Goal: Task Accomplishment & Management: Complete application form

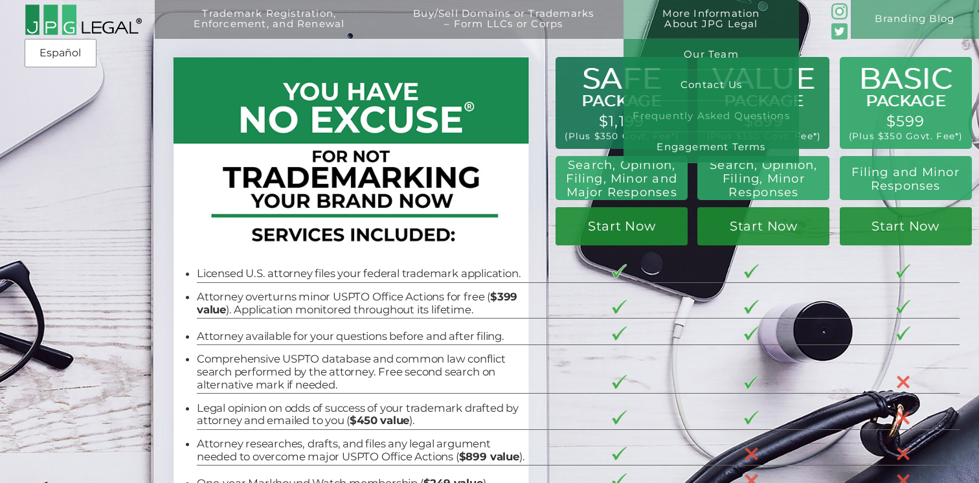
click at [727, 120] on link "Frequently Asked Questions" at bounding box center [712, 116] width 176 height 31
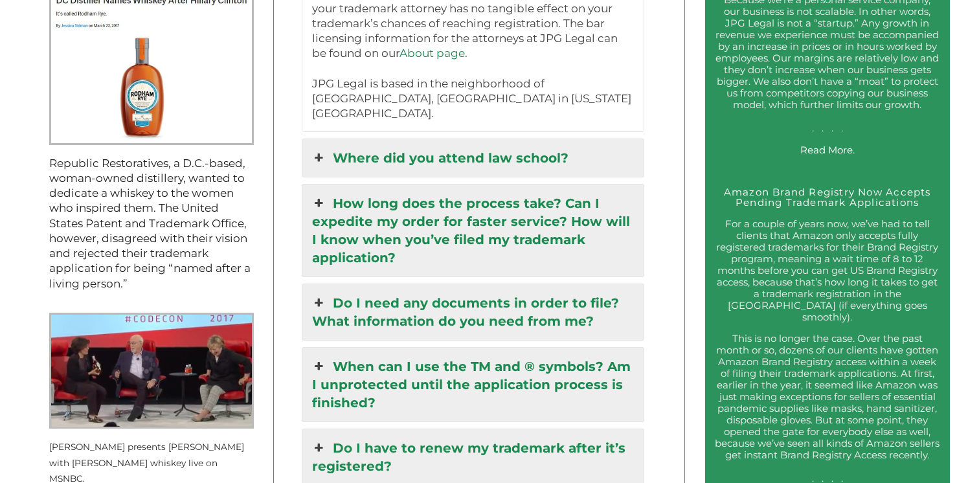
scroll to position [1450, 0]
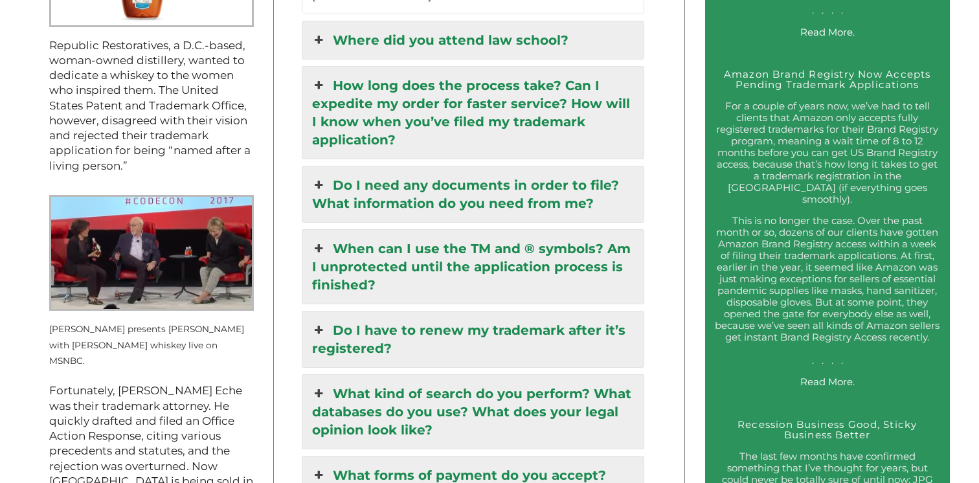
click at [541, 67] on link "How long does the process take? Can I expedite my order for faster service? How…" at bounding box center [472, 113] width 341 height 92
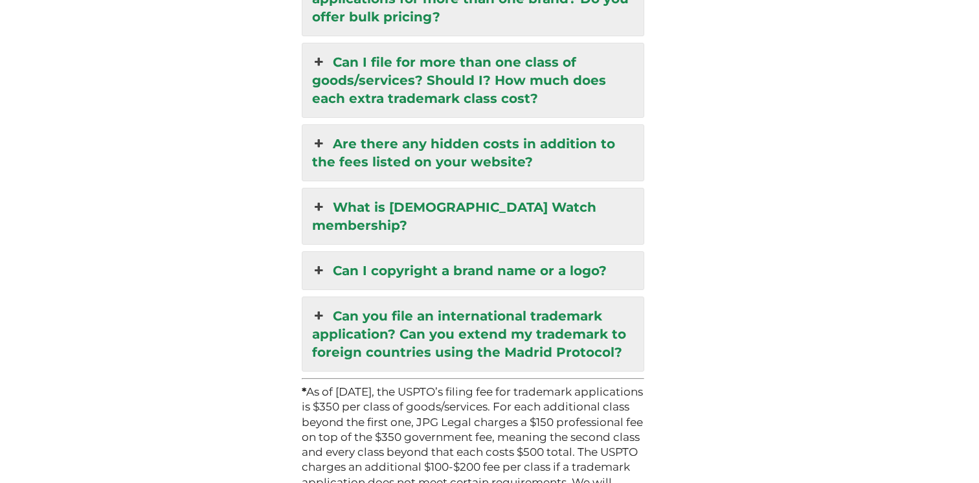
scroll to position [3604, 0]
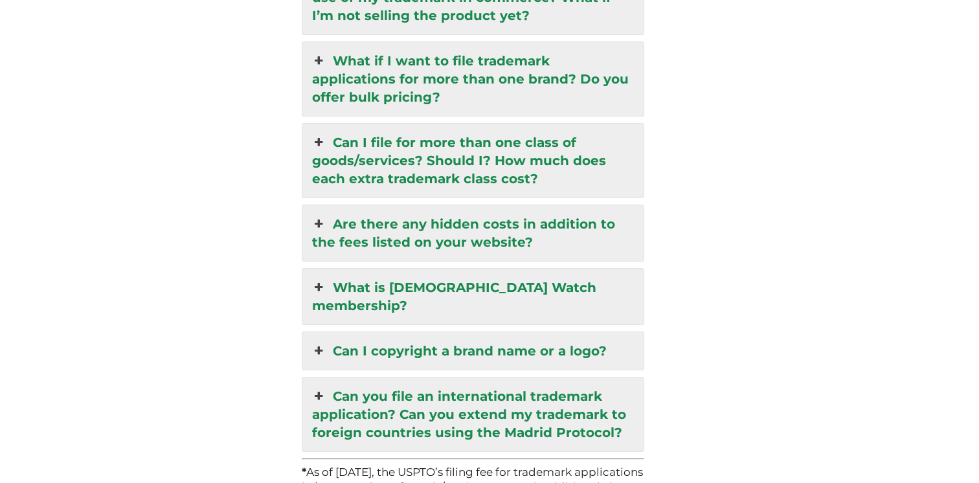
click at [521, 332] on link "Can I copyright a brand name or a logo?" at bounding box center [472, 351] width 341 height 38
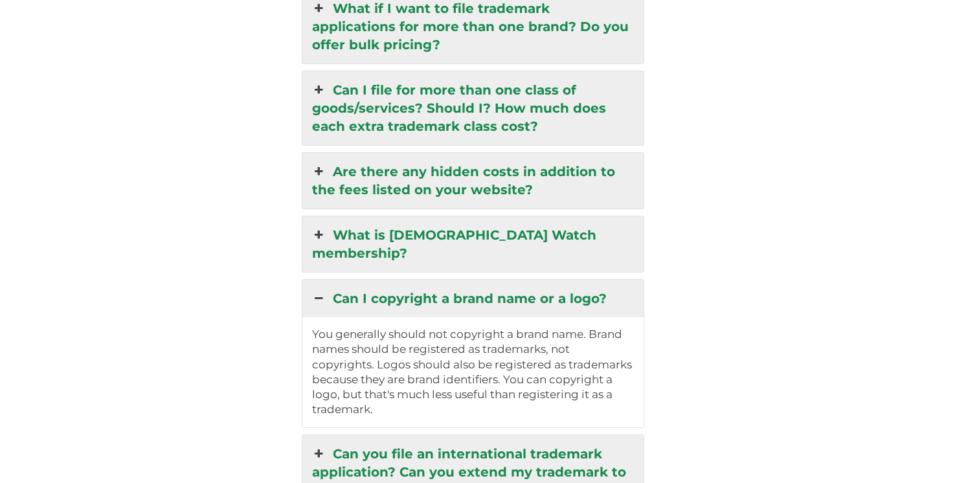
scroll to position [3117, 0]
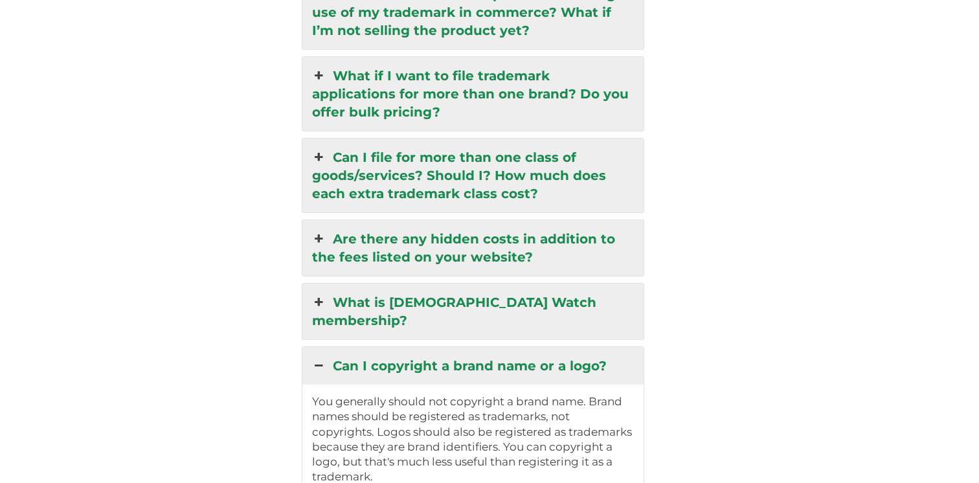
click at [521, 347] on link "Can I copyright a brand name or a logo?" at bounding box center [472, 366] width 341 height 38
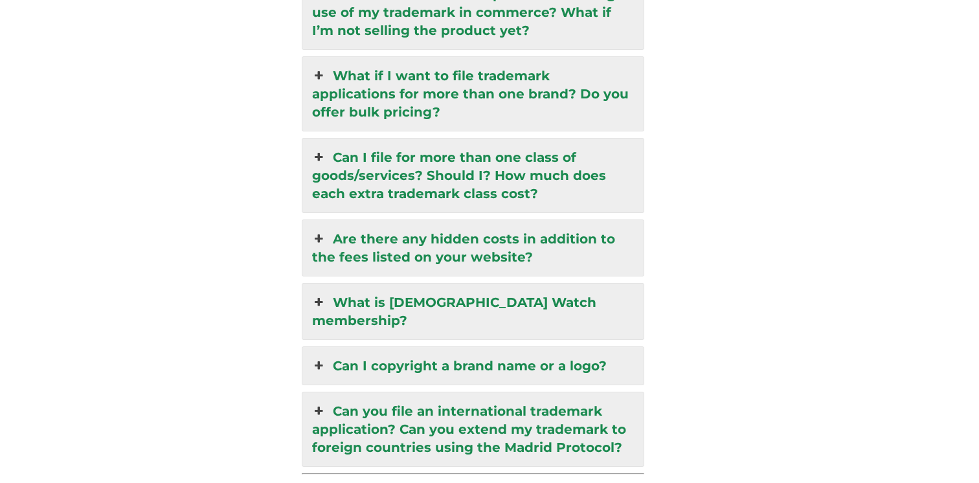
click at [540, 284] on link "What is [DEMOGRAPHIC_DATA] Watch membership?" at bounding box center [472, 312] width 341 height 56
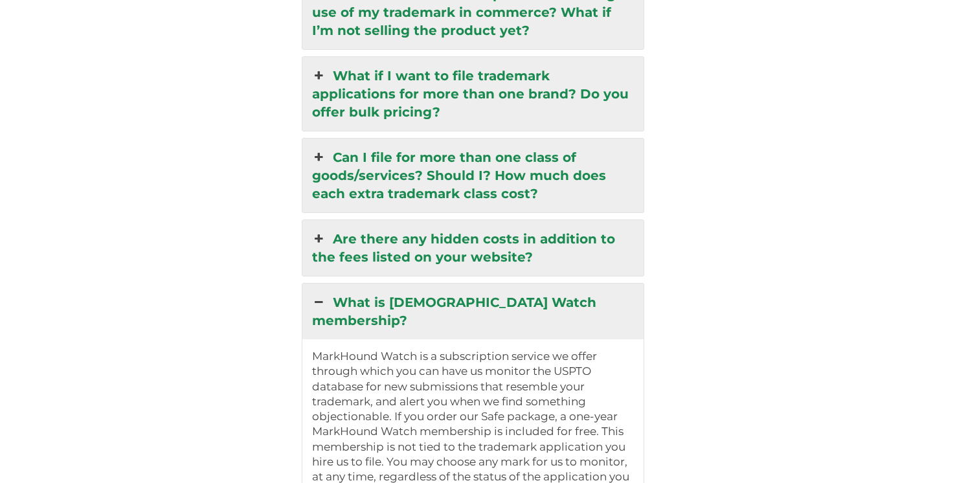
click at [540, 284] on link "What is [DEMOGRAPHIC_DATA] Watch membership?" at bounding box center [472, 312] width 341 height 56
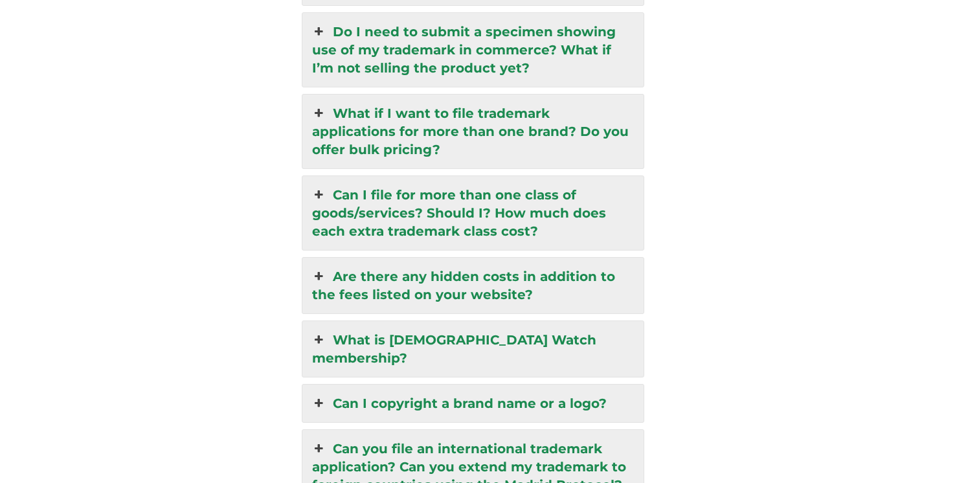
scroll to position [3070, 0]
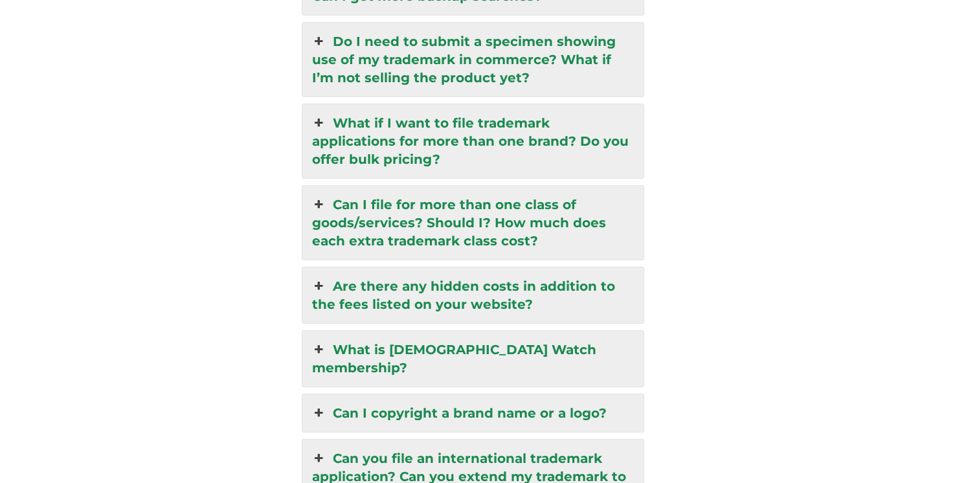
click at [515, 267] on link "Are there any hidden costs in addition to the fees listed on your website?" at bounding box center [472, 295] width 341 height 56
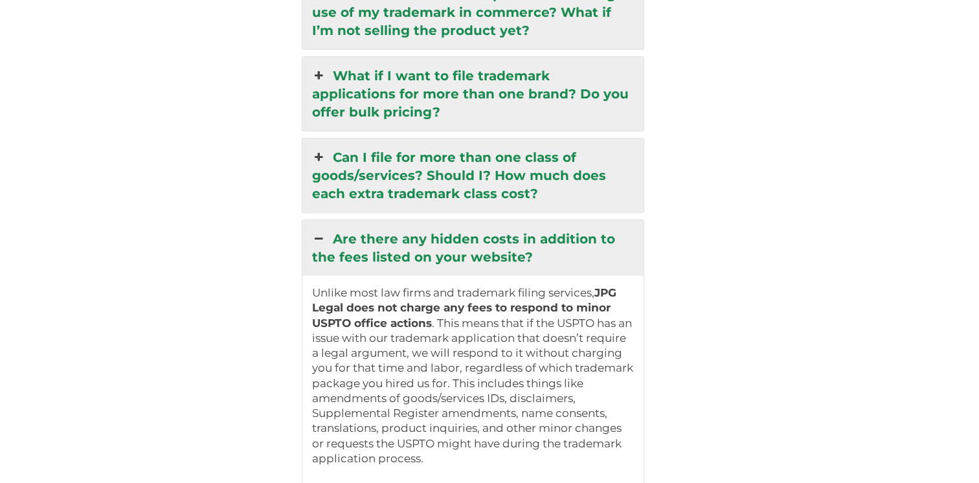
scroll to position [3094, 0]
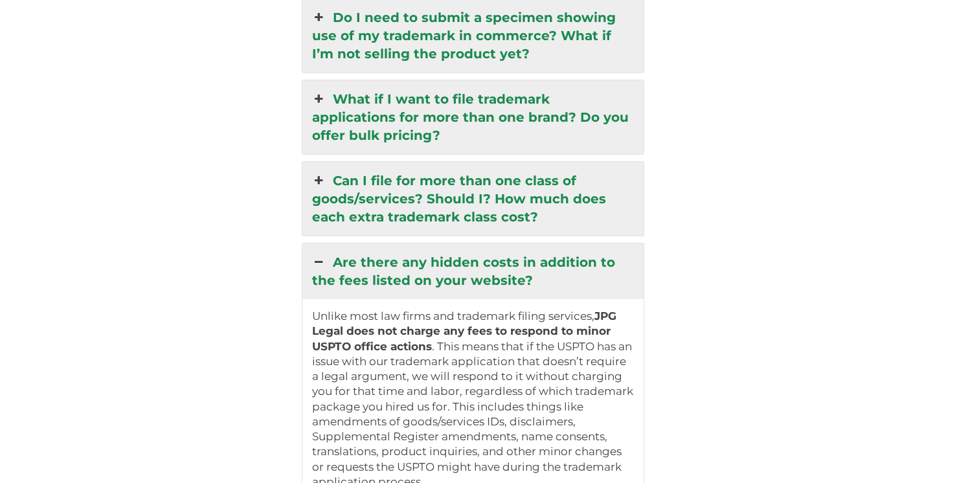
click at [470, 244] on link "Are there any hidden costs in addition to the fees listed on your website?" at bounding box center [472, 272] width 341 height 56
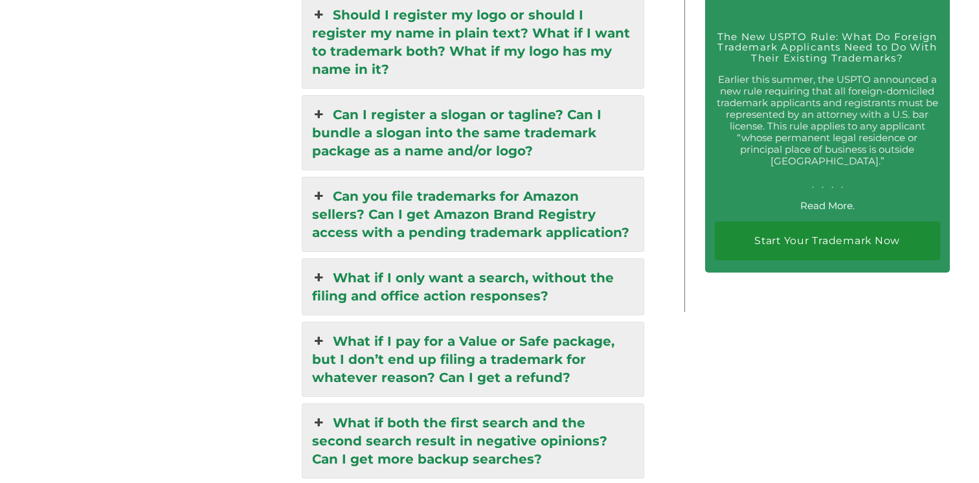
scroll to position [2580, 0]
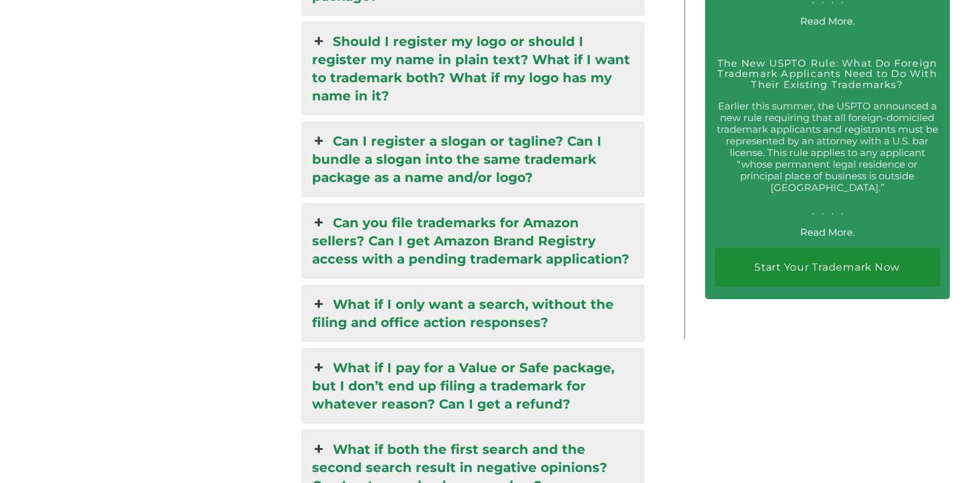
click at [477, 349] on link "What if I pay for a Value or Safe package, but I don’t end up filing a trademar…" at bounding box center [472, 386] width 341 height 74
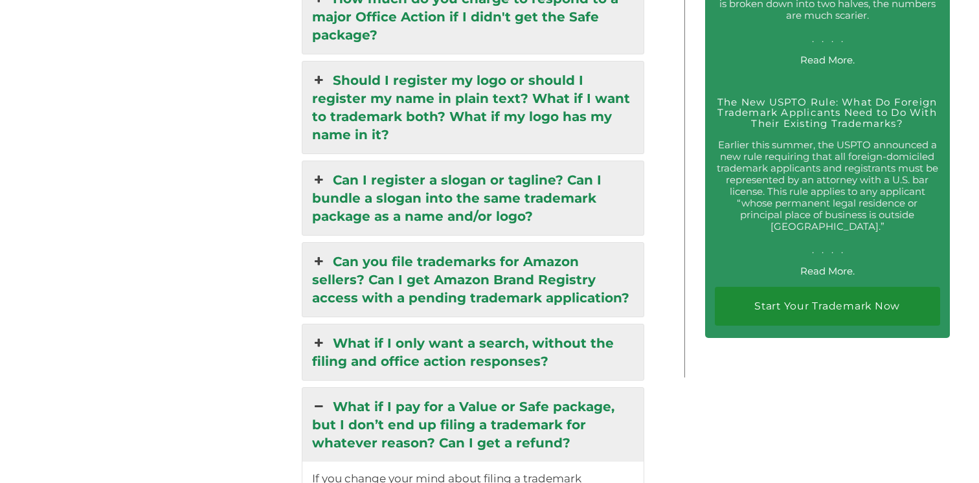
scroll to position [2544, 0]
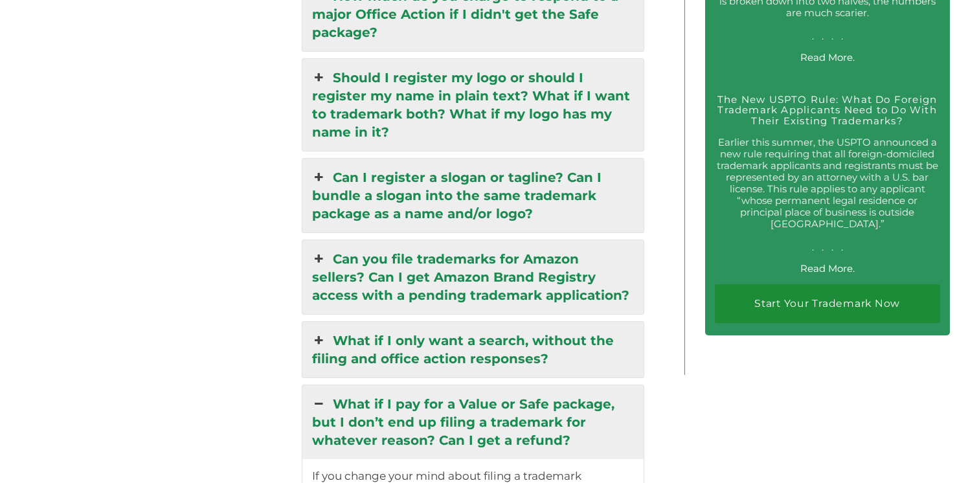
click at [437, 385] on link "What if I pay for a Value or Safe package, but I don’t end up filing a trademar…" at bounding box center [472, 422] width 341 height 74
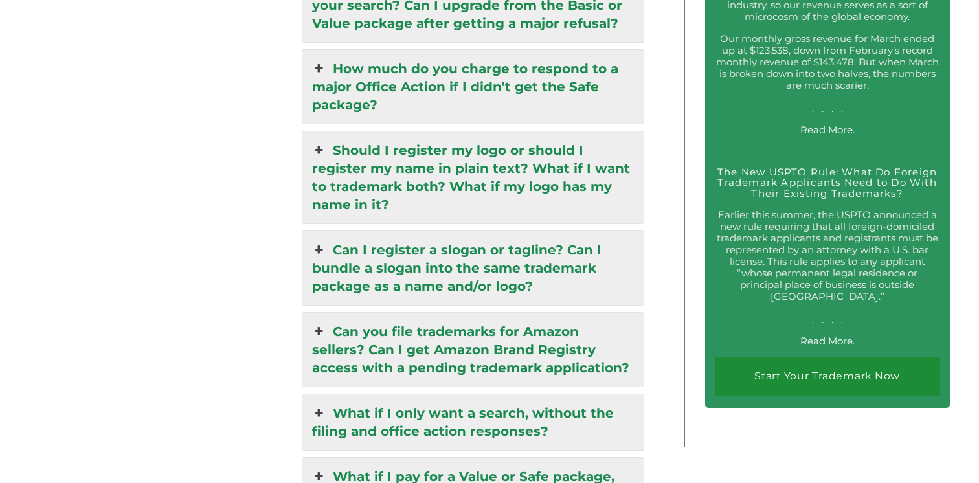
click at [475, 313] on link "Can you file trademarks for Amazon sellers? Can I get Amazon Brand Registry acc…" at bounding box center [472, 350] width 341 height 74
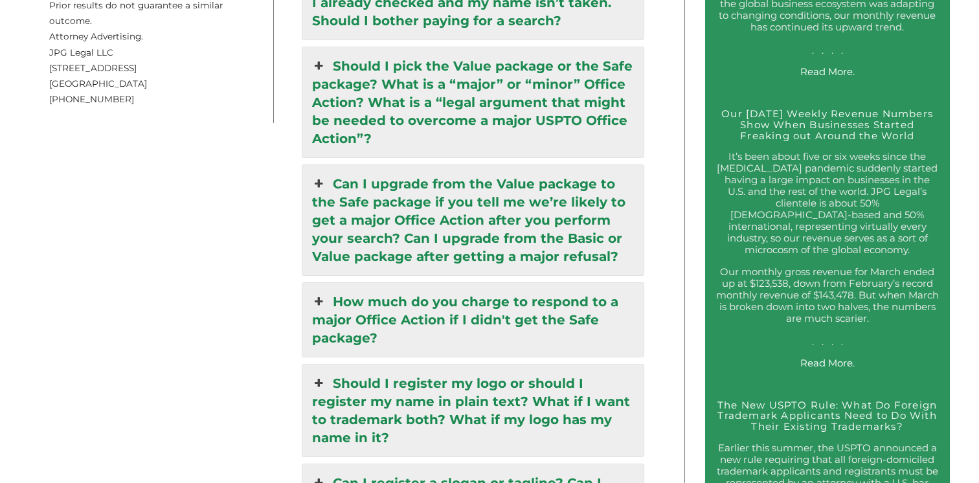
scroll to position [2237, 0]
click at [496, 284] on link "How much do you charge to respond to a major Office Action if I didn't get the …" at bounding box center [472, 321] width 341 height 74
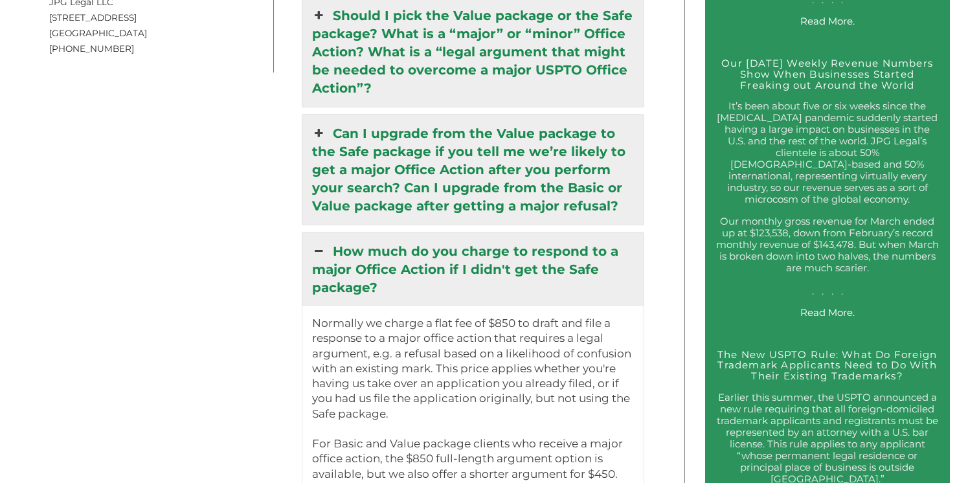
scroll to position [2206, 0]
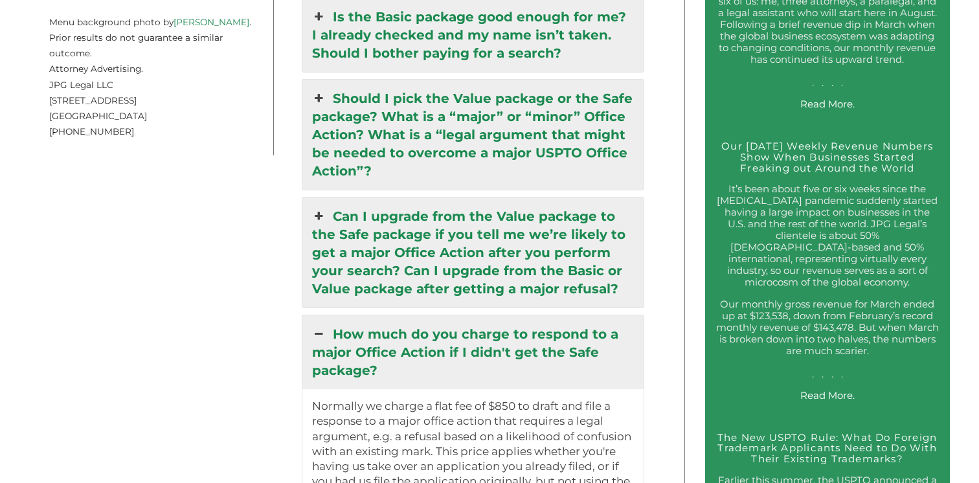
click at [508, 240] on link "Can I upgrade from the Value package to the Safe package if you tell me we’re l…" at bounding box center [472, 253] width 341 height 110
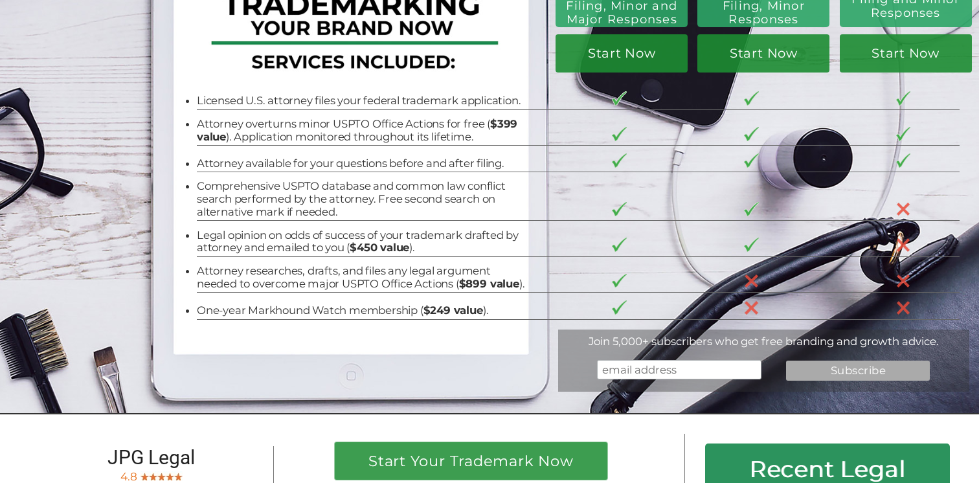
scroll to position [0, 0]
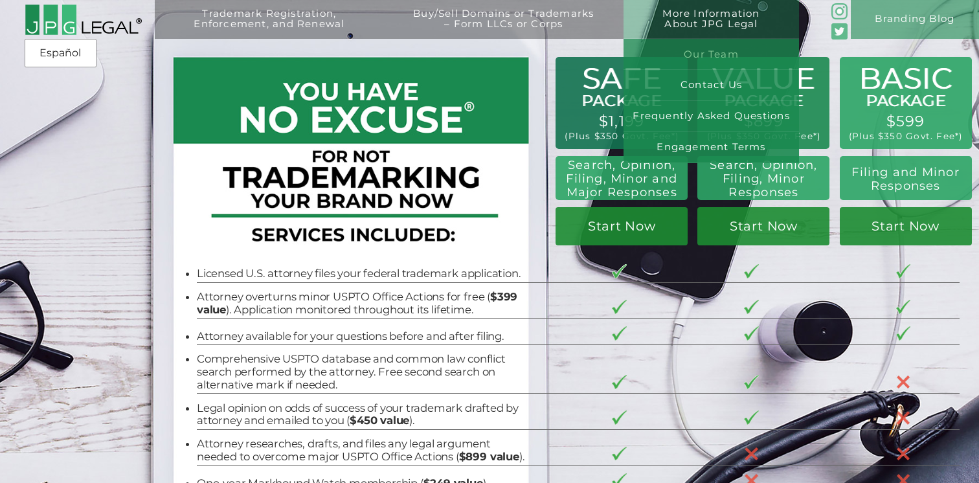
click at [731, 60] on link "Our Team" at bounding box center [712, 54] width 176 height 31
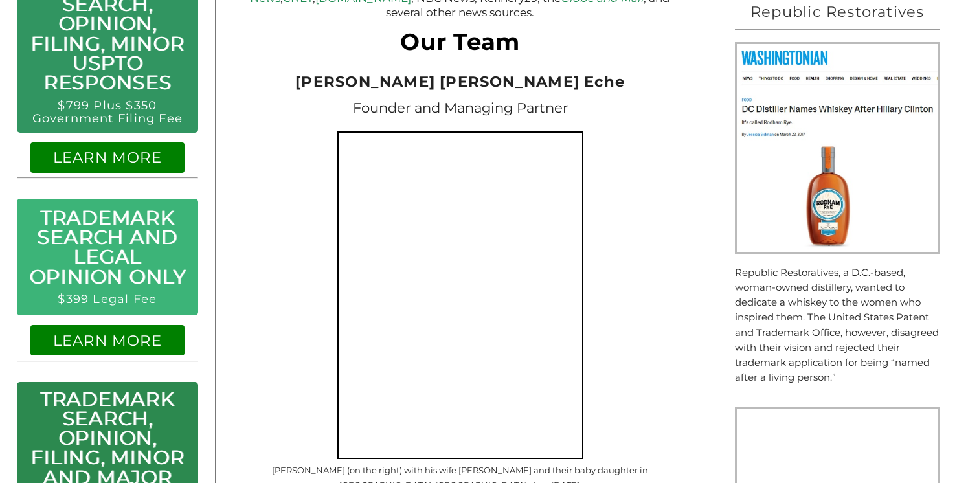
scroll to position [508, 0]
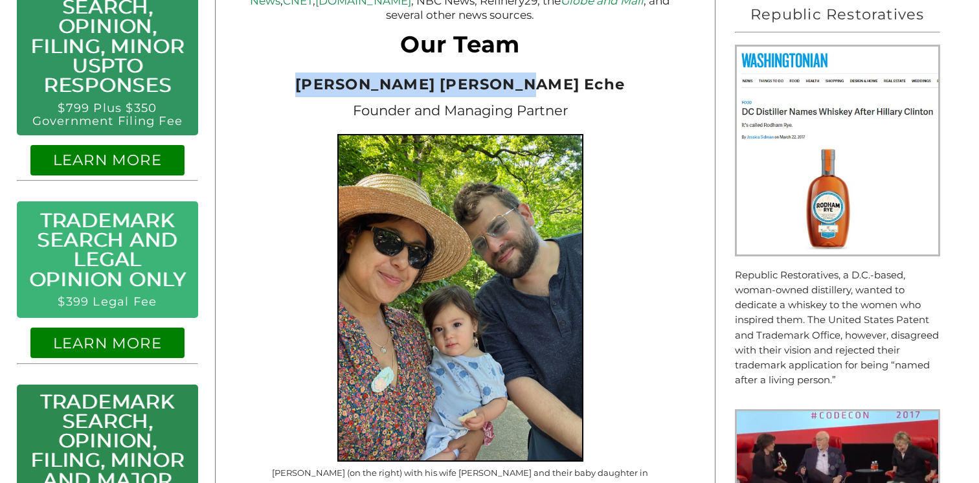
drag, startPoint x: 355, startPoint y: 68, endPoint x: 566, endPoint y: 72, distance: 211.2
click at [566, 75] on span "Jeremy Peter Green Eche" at bounding box center [460, 84] width 330 height 18
copy span "Jeremy Peter Green Eche"
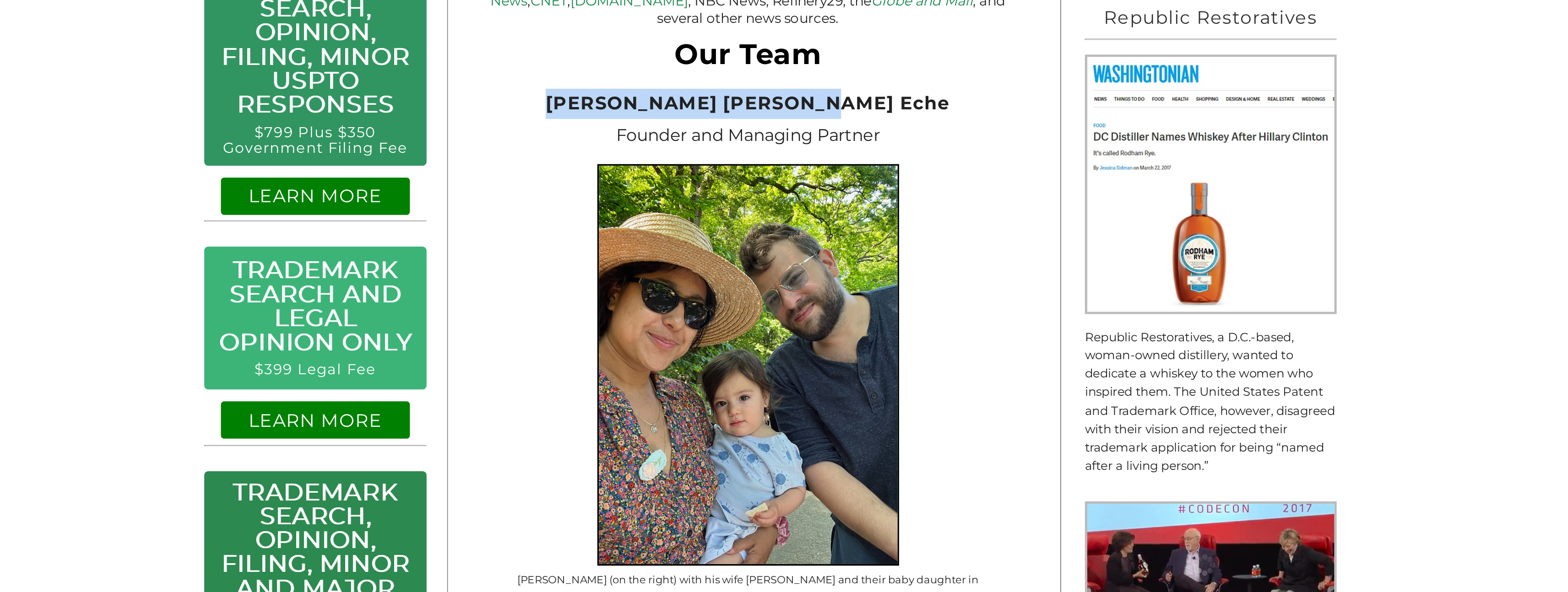
scroll to position [0, 0]
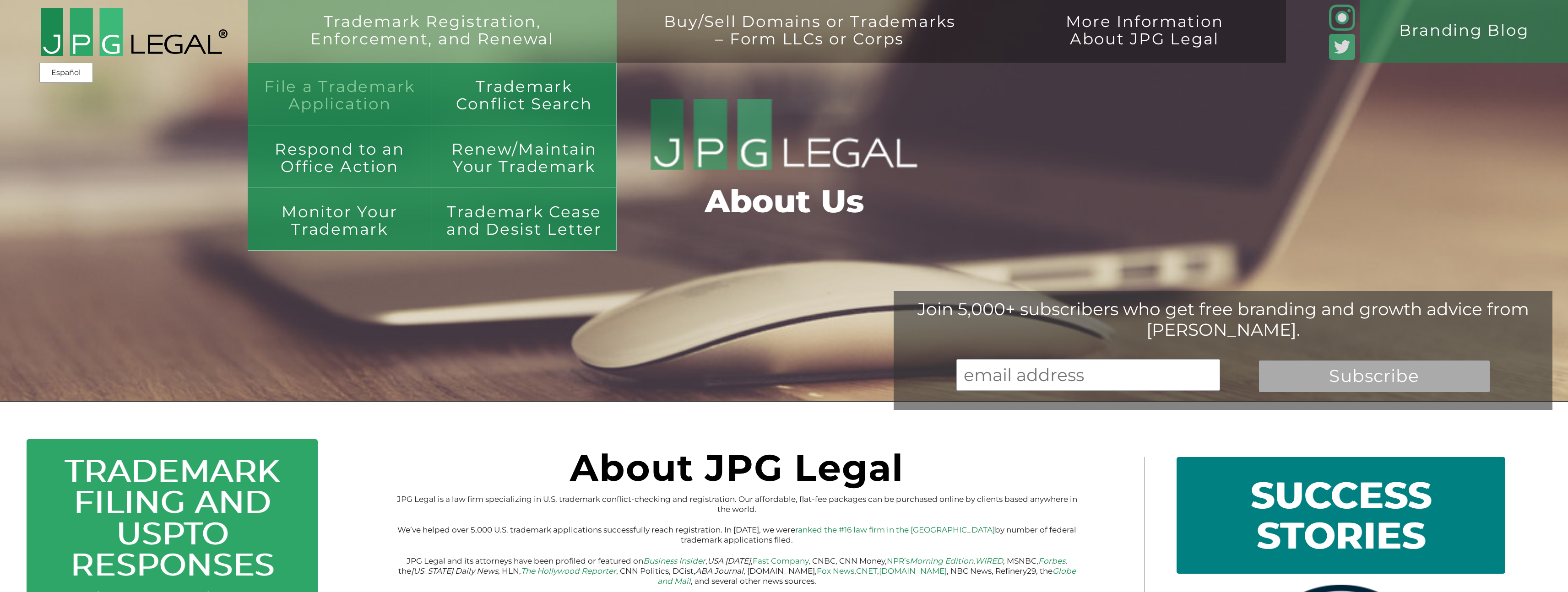
click at [388, 86] on link "File a Trademark Application" at bounding box center [339, 94] width 185 height 63
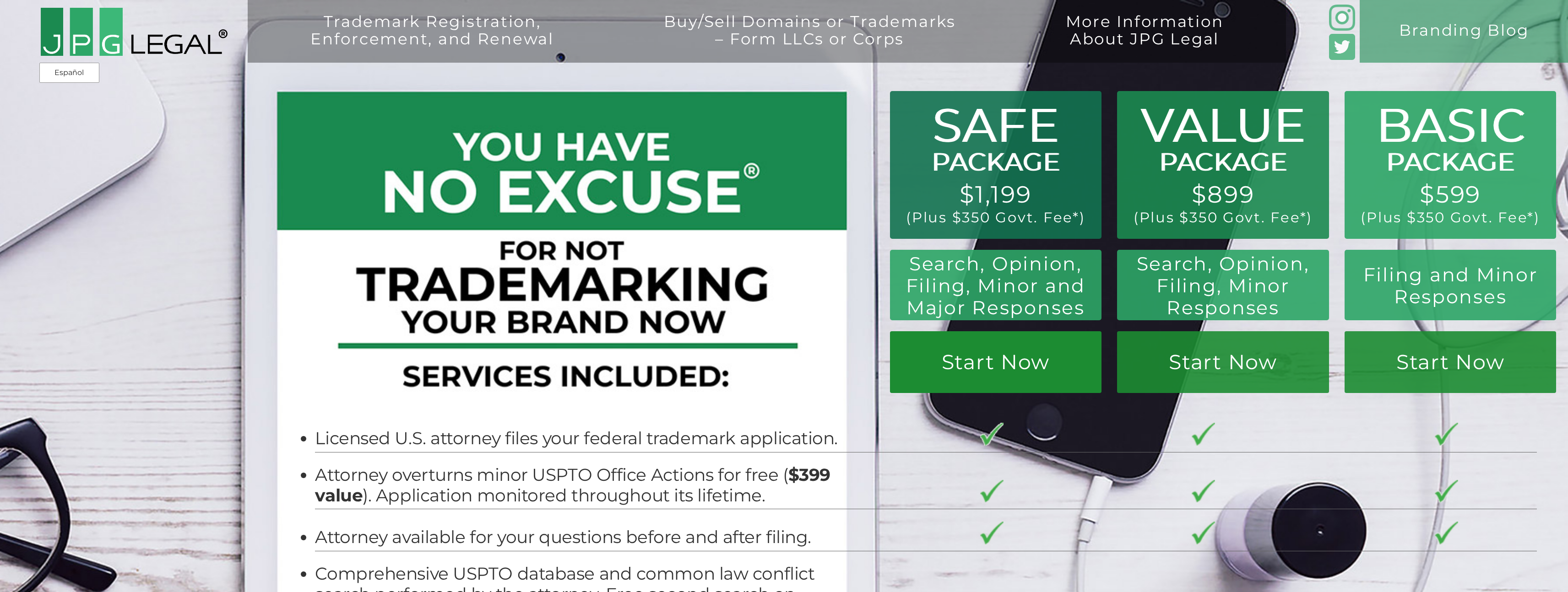
click at [1117, 358] on link "Start Now" at bounding box center [1222, 362] width 211 height 61
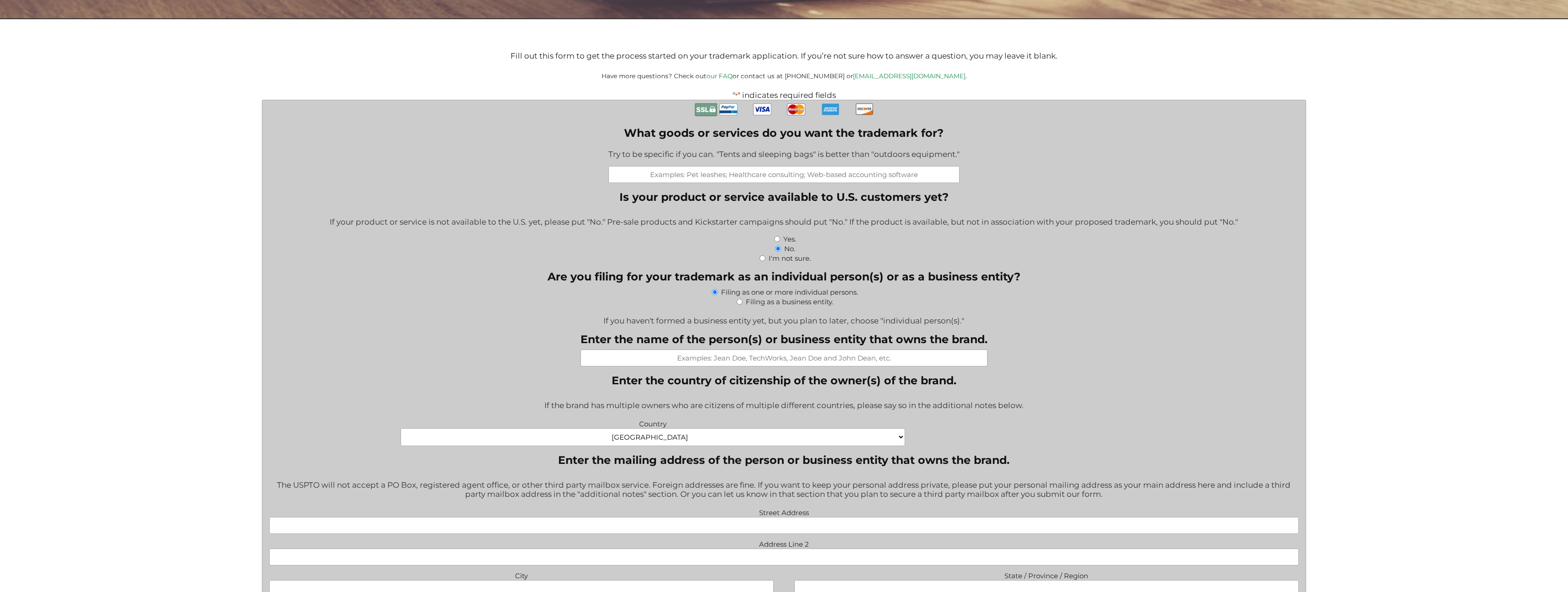
scroll to position [490, 0]
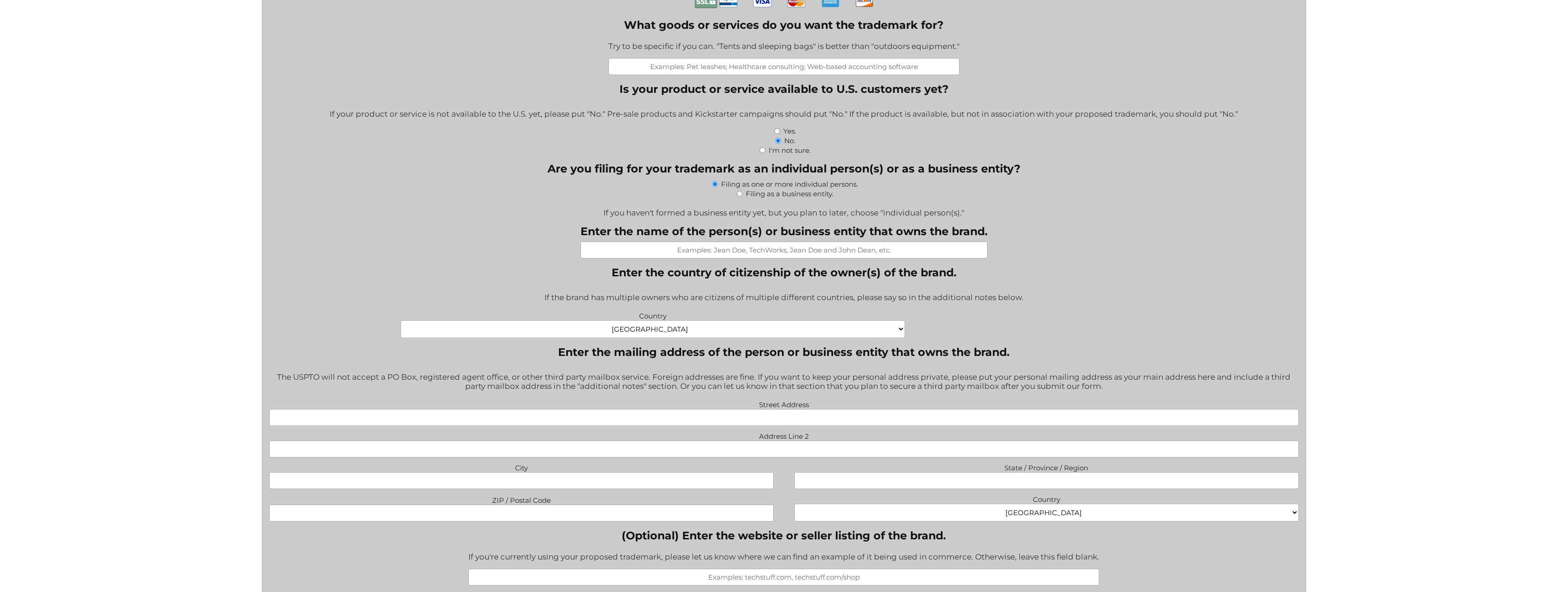
click at [792, 71] on input "What goods or services do you want the trademark for?" at bounding box center [784, 66] width 351 height 17
type input "D"
type input "cybersecurity data aggregation SaaS"
click at [780, 132] on input "Yes." at bounding box center [777, 131] width 6 height 6
radio input "true"
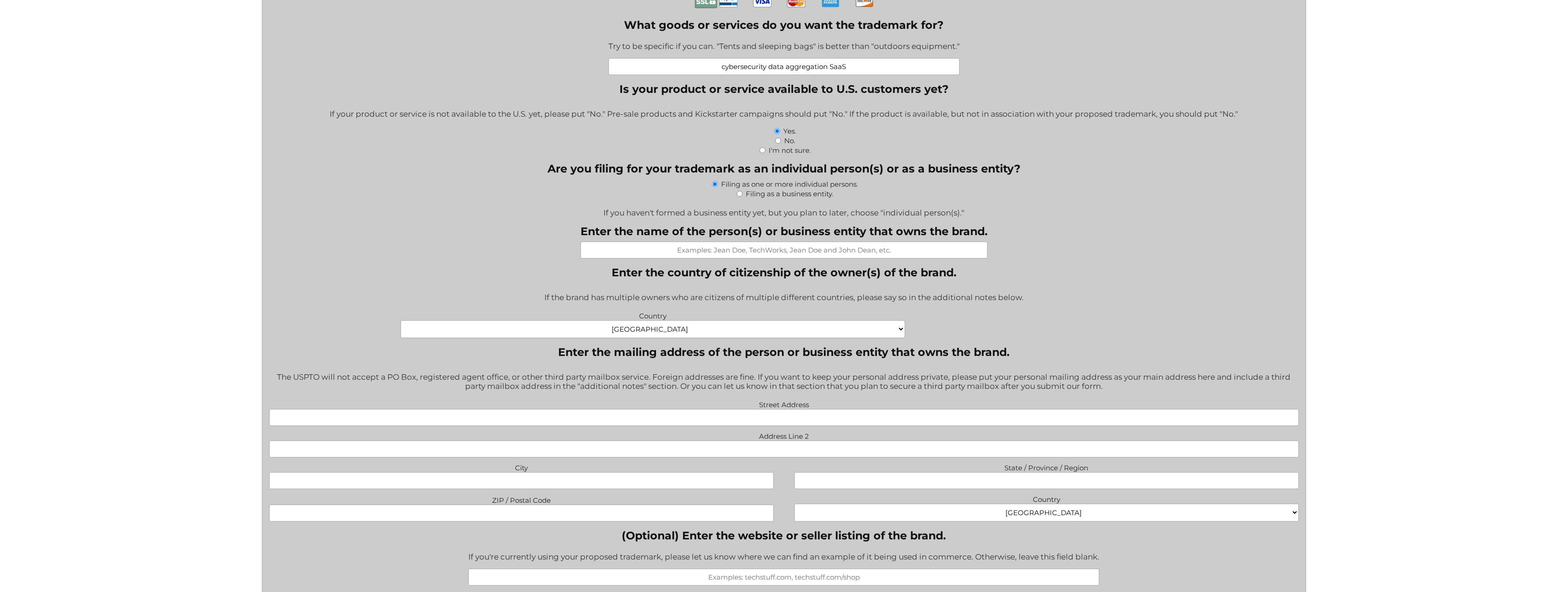
click at [739, 196] on input "Filing as a business entity." at bounding box center [739, 194] width 6 height 6
radio input "true"
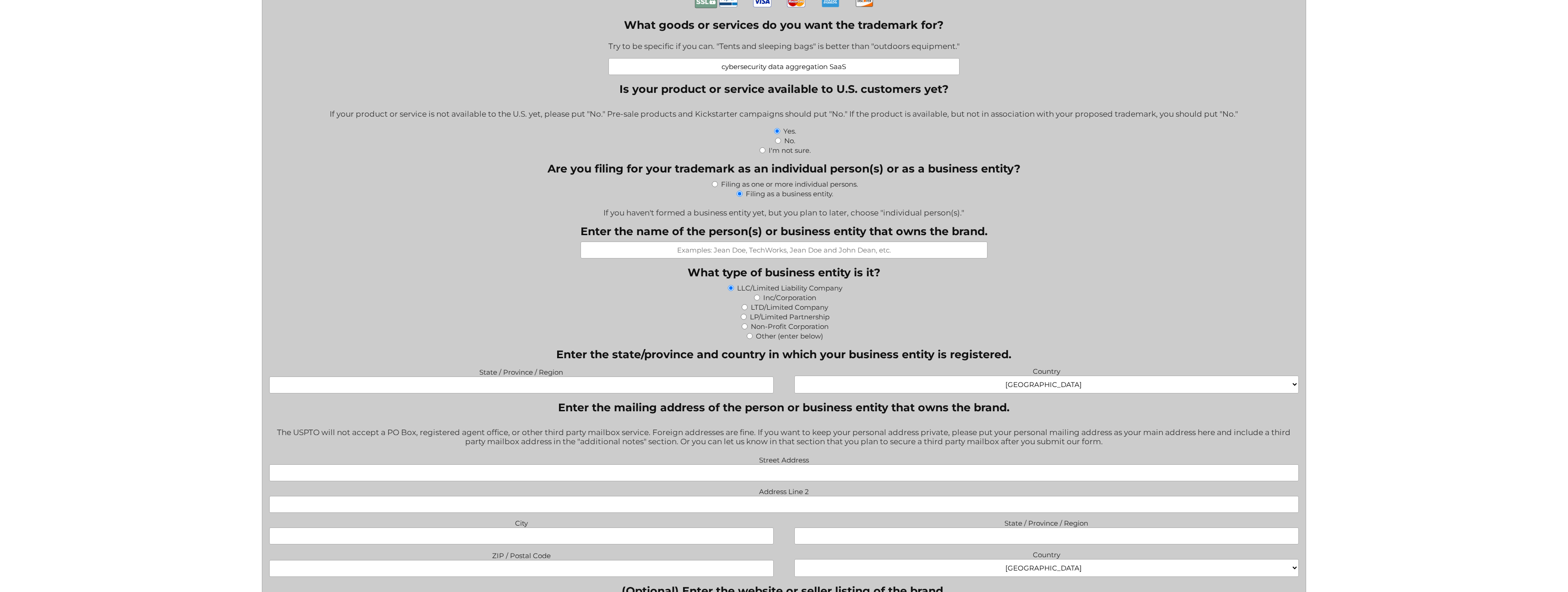
click at [755, 254] on input "Enter the name of the person(s) or business entity that owns the brand." at bounding box center [784, 250] width 407 height 17
type input "EDL Manager, LLC"
click at [731, 290] on input "LLC/Limited Liability Company" at bounding box center [731, 288] width 6 height 6
click at [731, 291] on input "LLC/Limited Liability Company" at bounding box center [731, 288] width 6 height 6
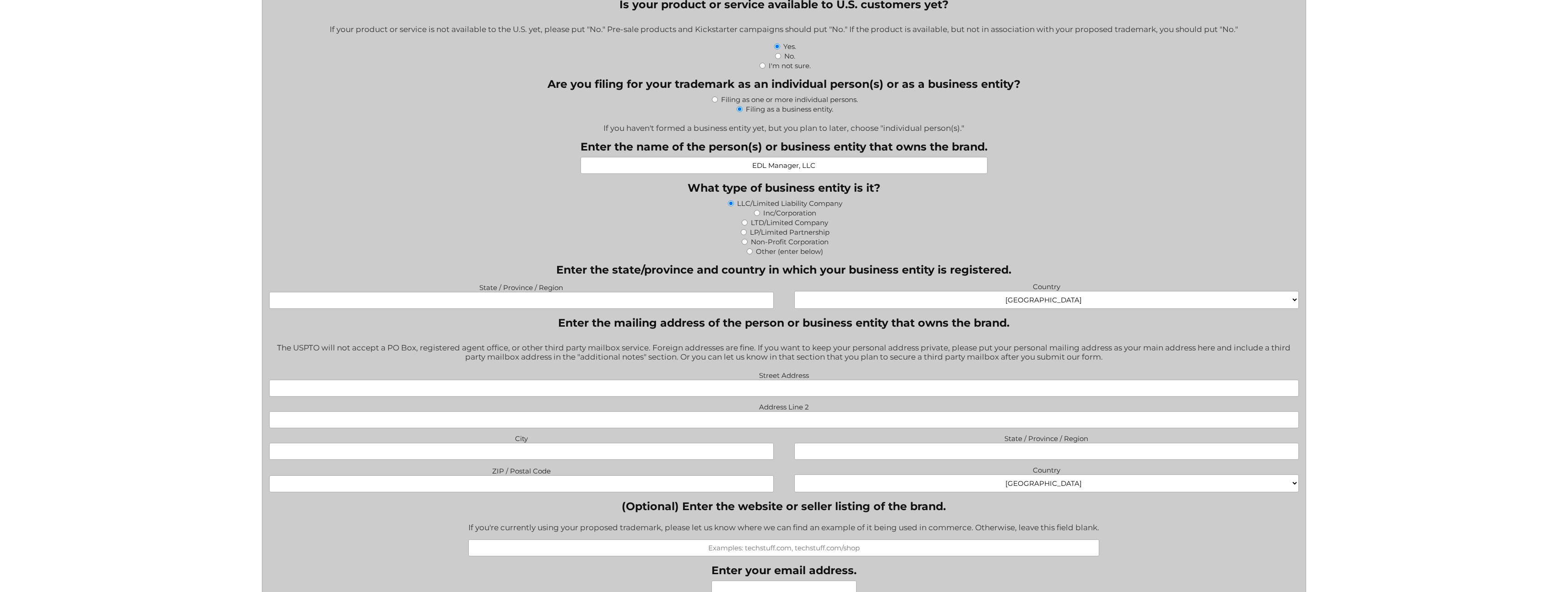
scroll to position [589, 0]
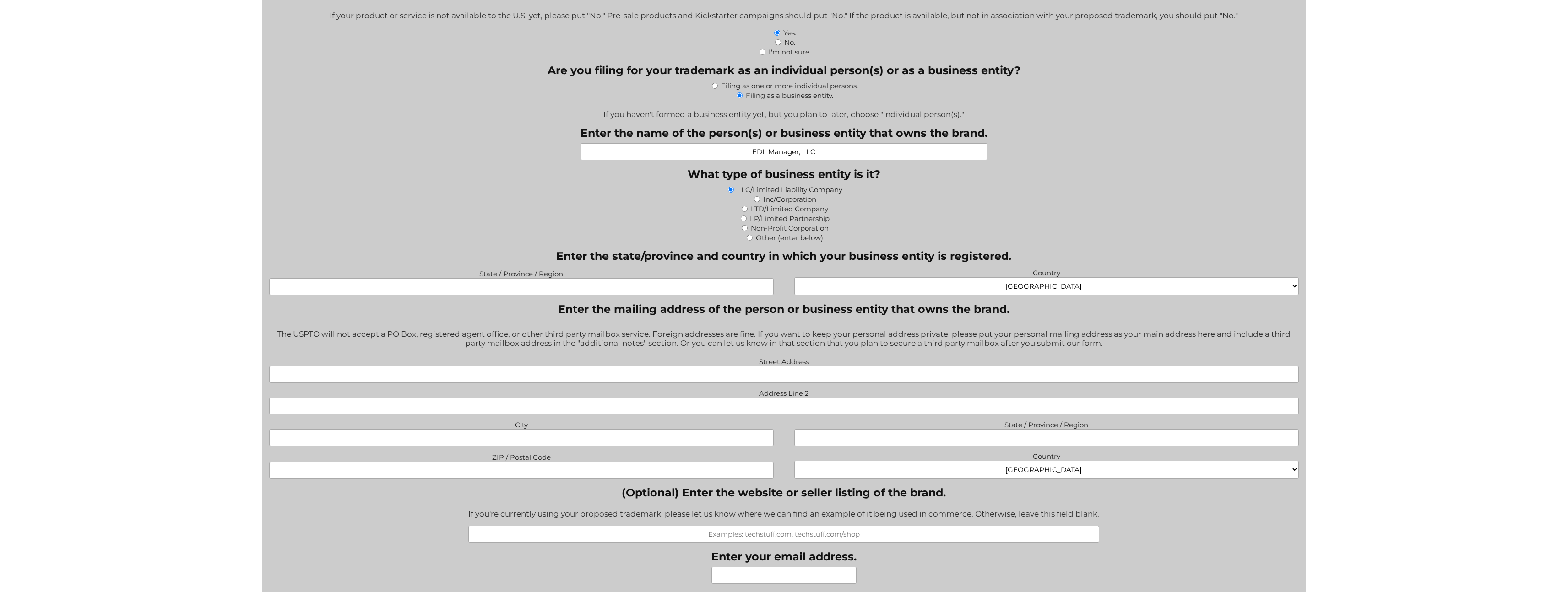
click at [720, 292] on input "State / Province / Region" at bounding box center [522, 287] width 505 height 17
type input "Colorado"
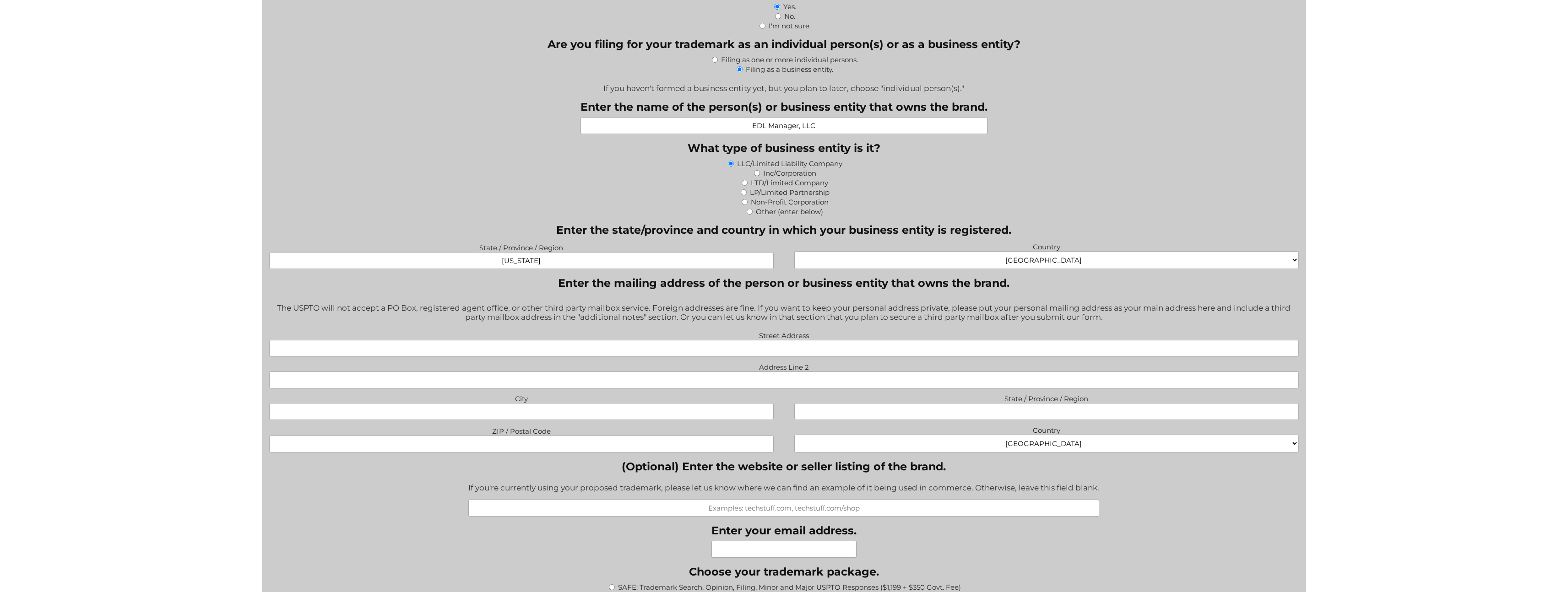
scroll to position [668, 0]
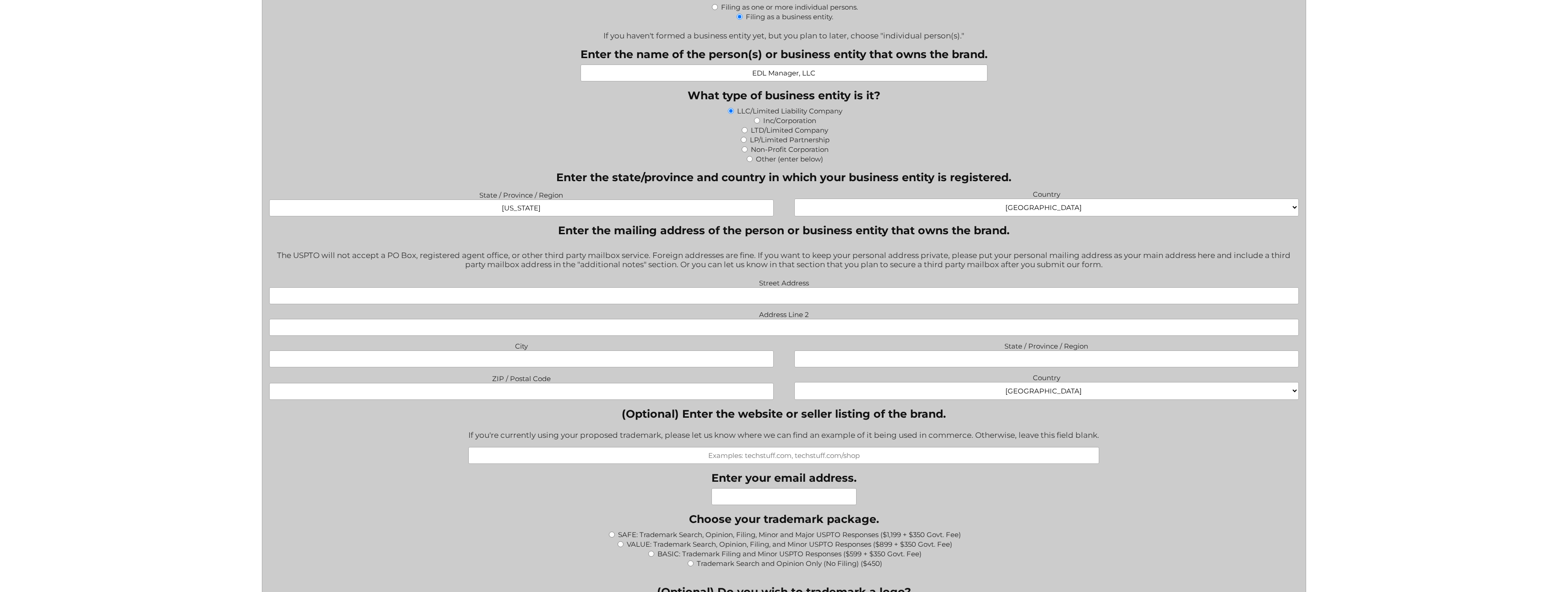
click at [724, 302] on input "Street Address" at bounding box center [784, 296] width 1030 height 17
type input "1172 Mulberry Ln"
type input "Highlands Ranch"
type input "CO"
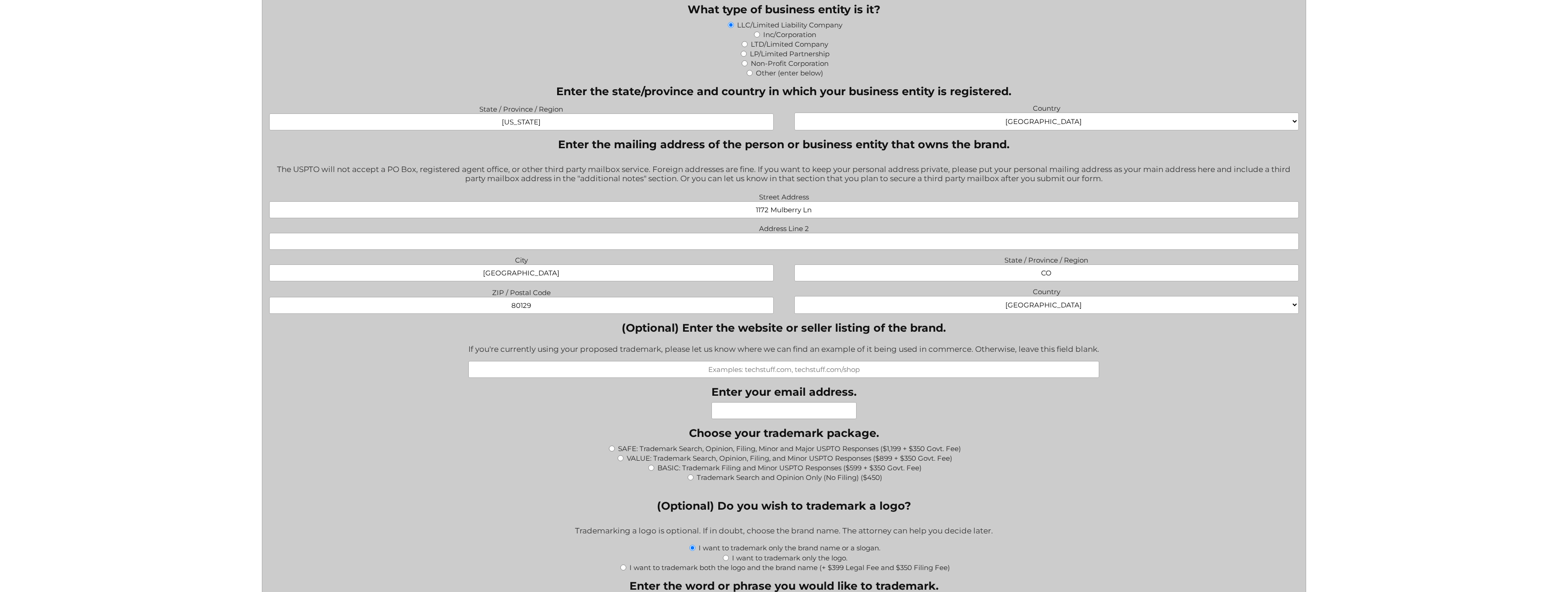
scroll to position [757, 0]
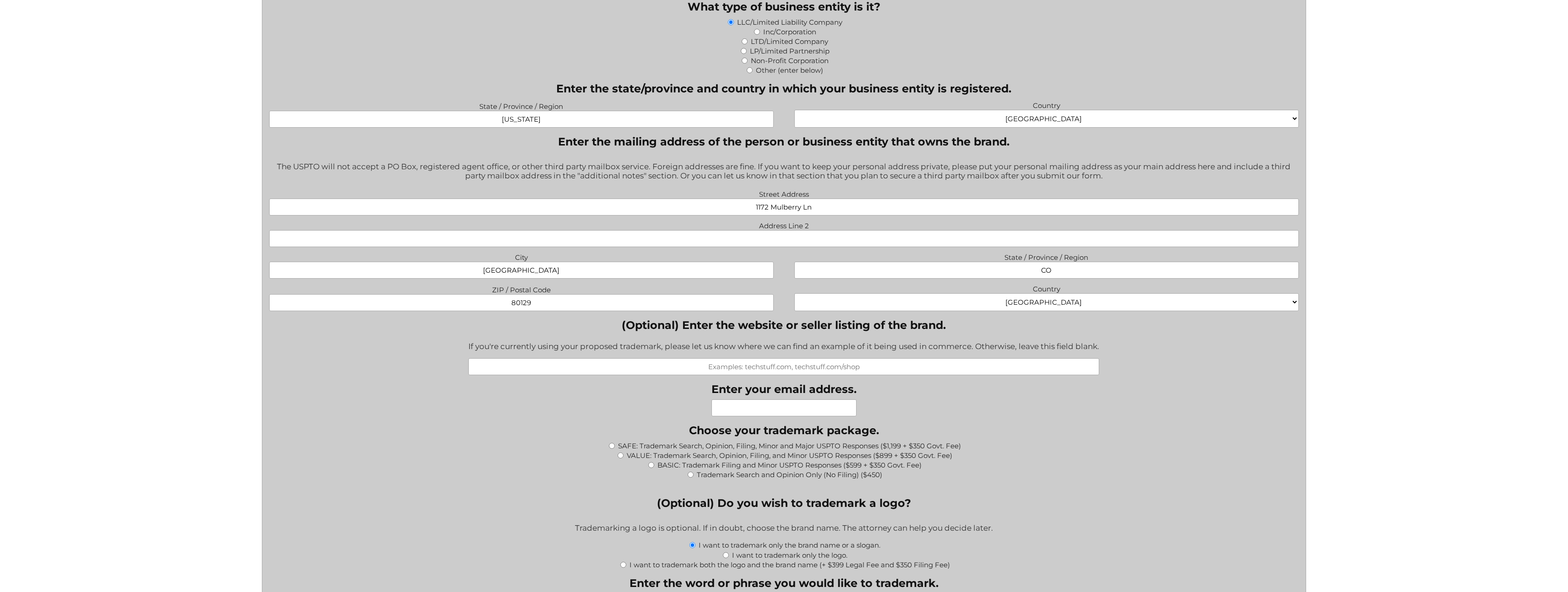
type input "80129"
click at [709, 366] on input "(Optional) Enter the website or seller listing of the brand." at bounding box center [784, 367] width 631 height 17
type input "https://edlmanager.com"
type input "corby.allred@edlmanager.com"
click at [612, 448] on input "SAFE: Trademark Search, Opinion, Filing, Minor and Major USPTO Responses ($1,19…" at bounding box center [612, 446] width 6 height 6
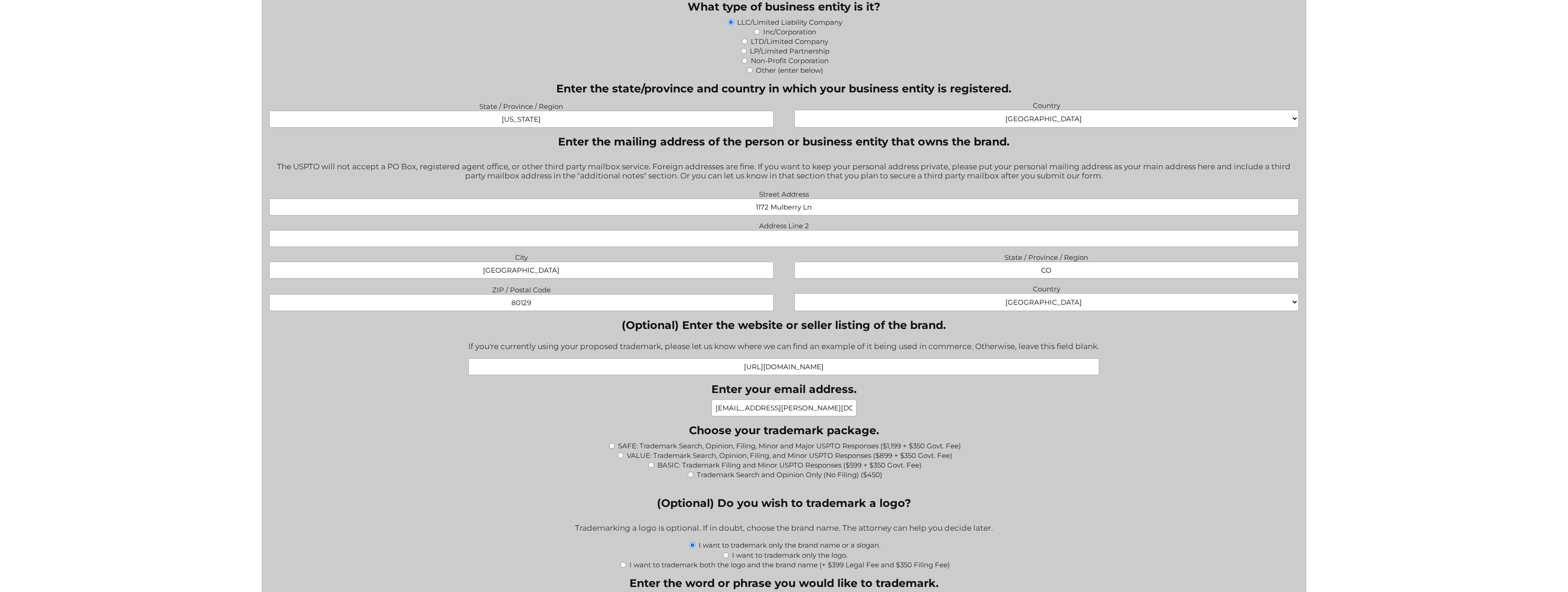
radio input "true"
type input "$1,549.00"
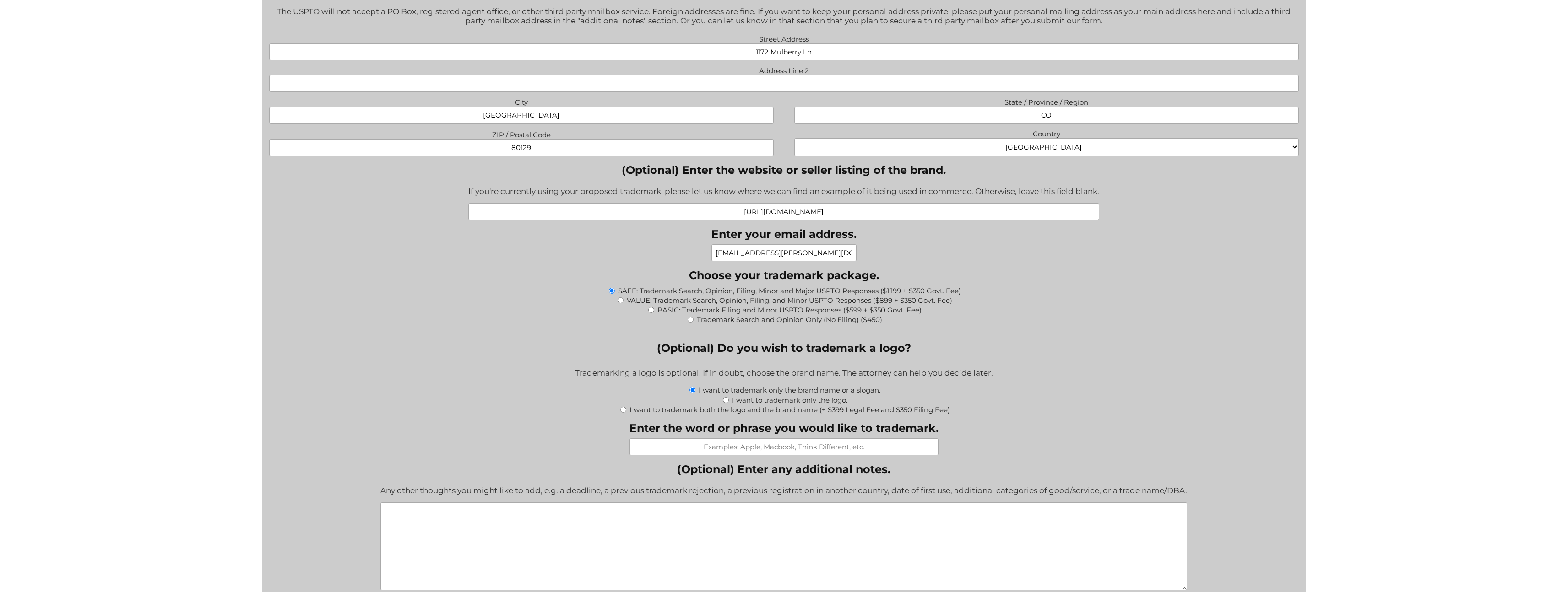
scroll to position [922, 0]
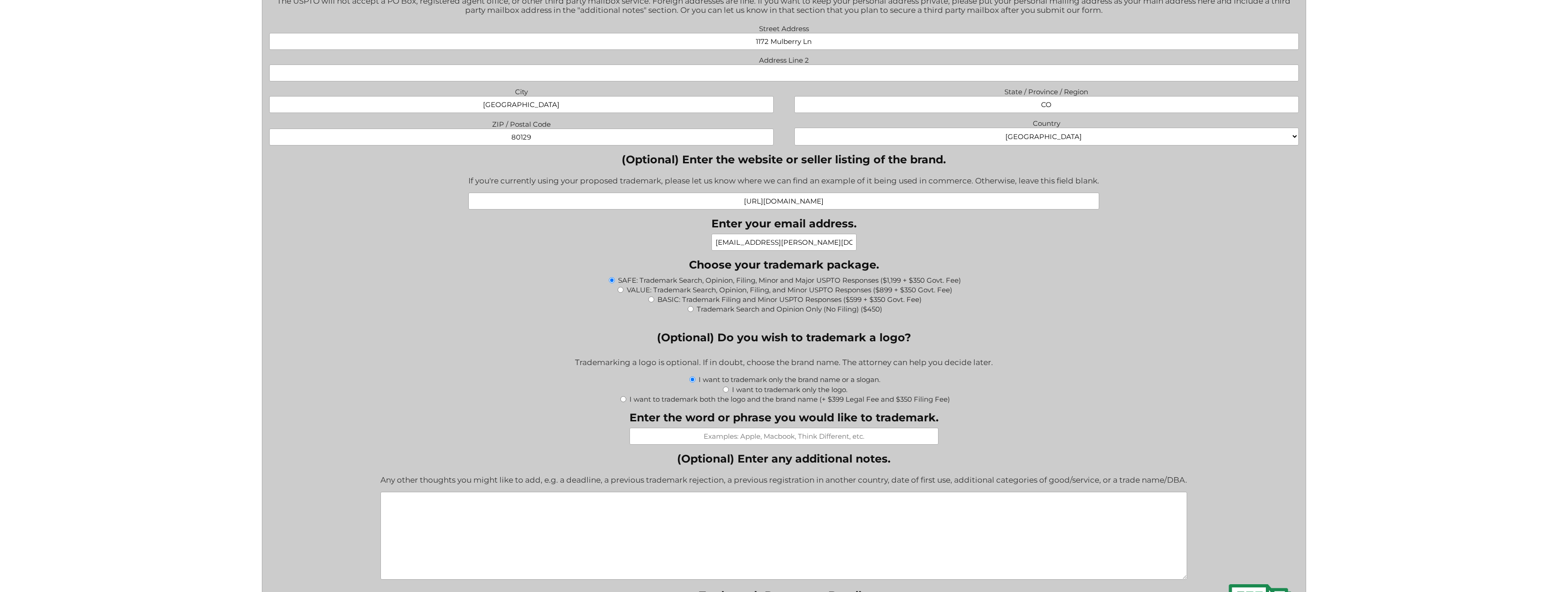
click at [736, 436] on input "Enter the word or phrase you would like to trademark." at bounding box center [784, 437] width 309 height 17
type input "EDL Manager"
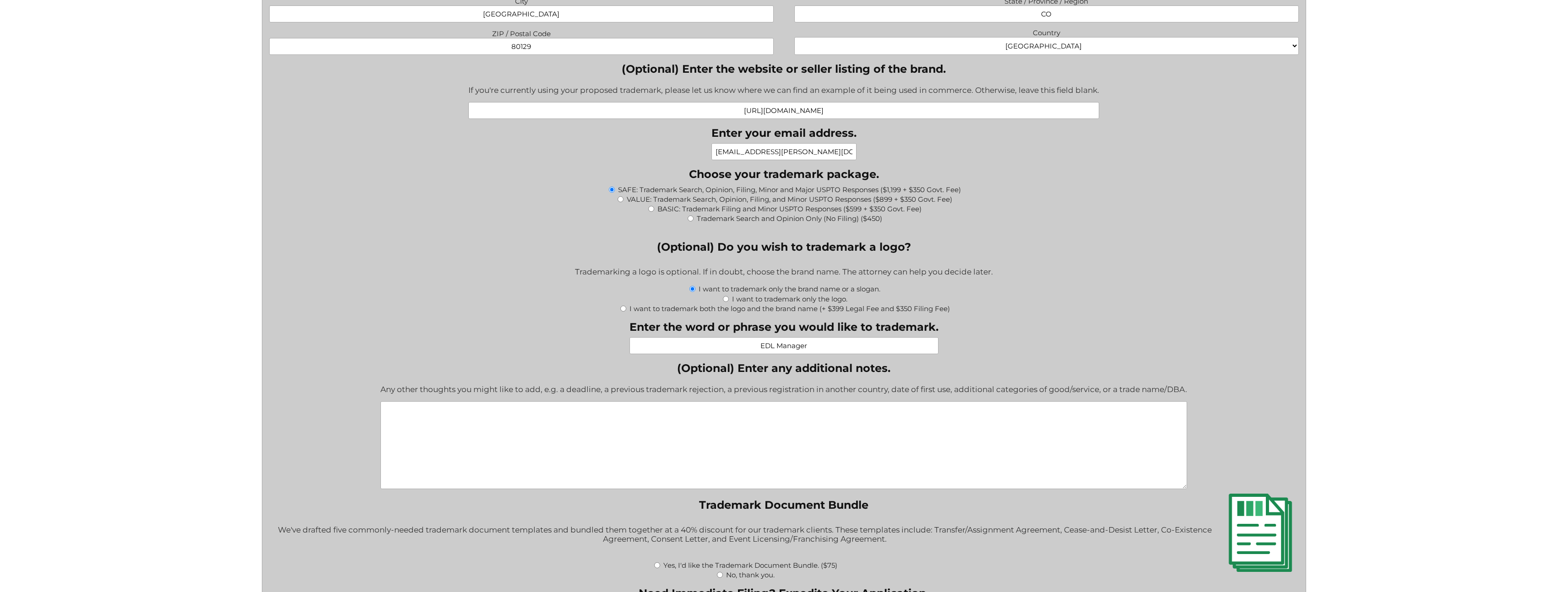
scroll to position [1306, 0]
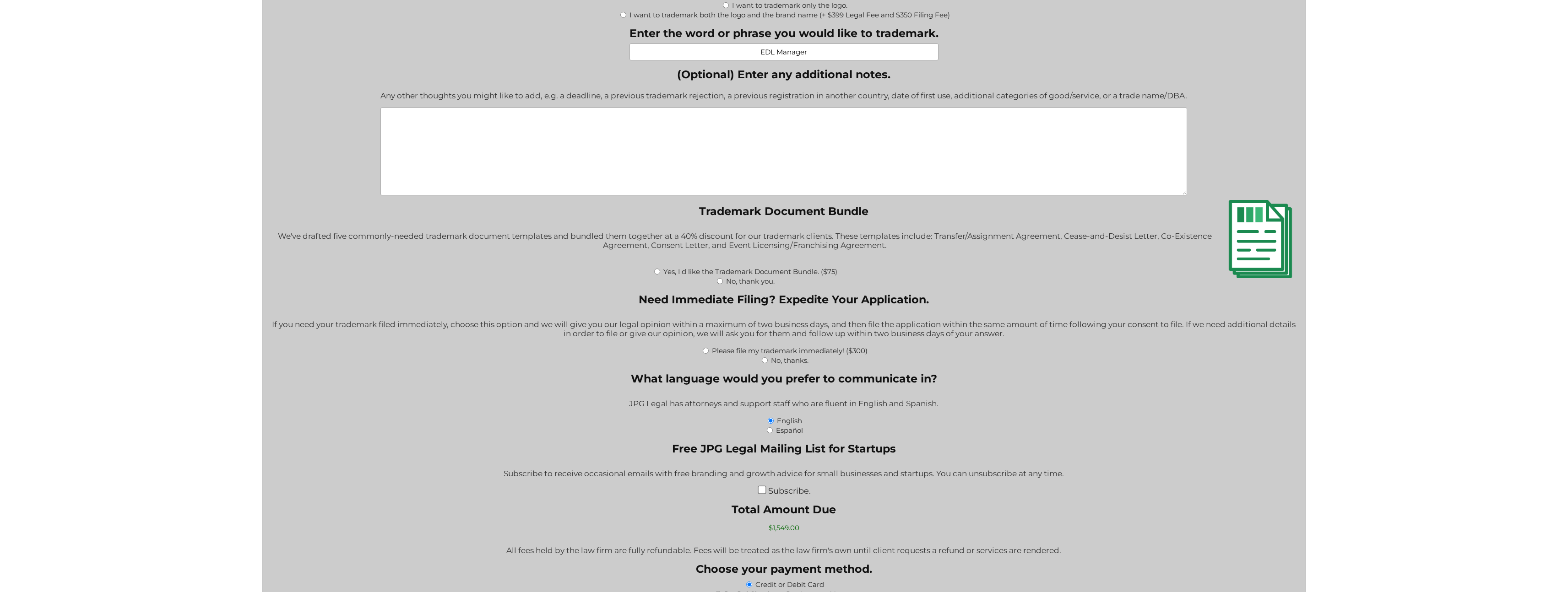
click at [723, 274] on label "Yes, I'd like the Trademark Document Bundle. ($75)" at bounding box center [751, 271] width 174 height 8
click at [660, 274] on input "Yes, I'd like the Trademark Document Bundle. ($75)" at bounding box center [657, 271] width 6 height 6
radio input "true"
type input "$1,624.00"
click at [765, 363] on input "No, thanks." at bounding box center [765, 360] width 6 height 6
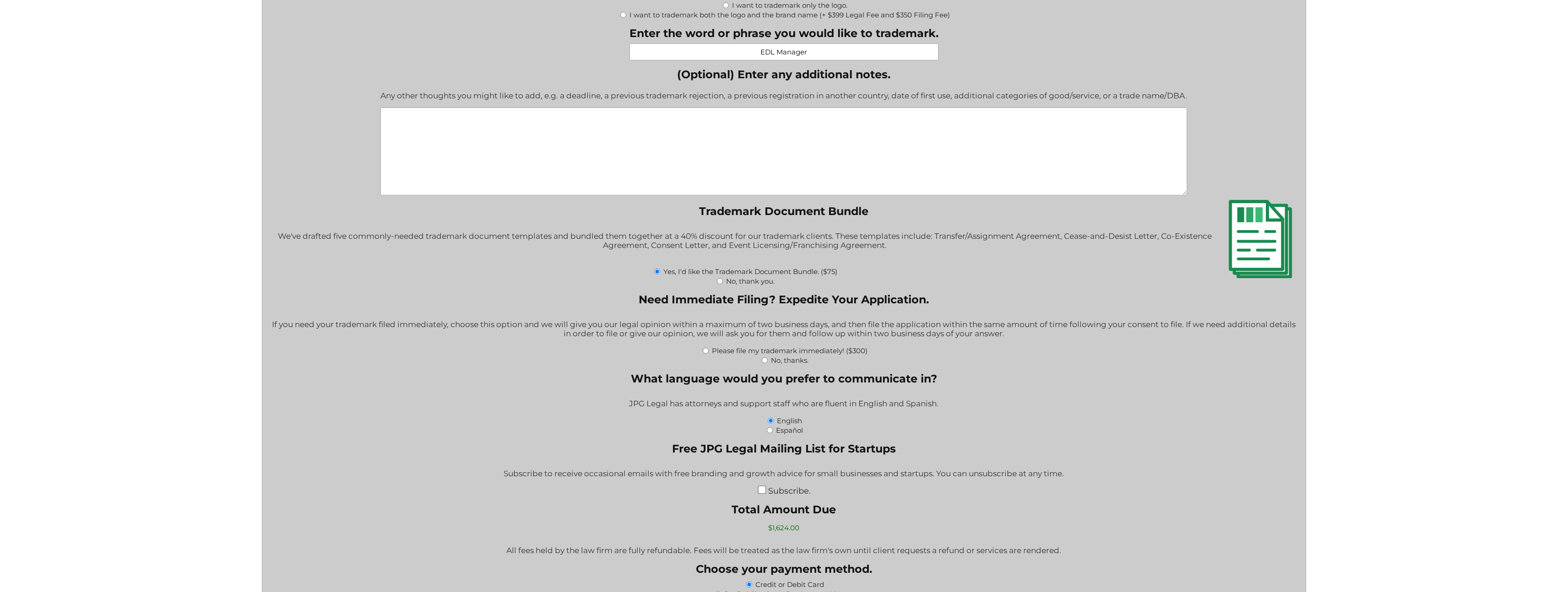
radio input "true"
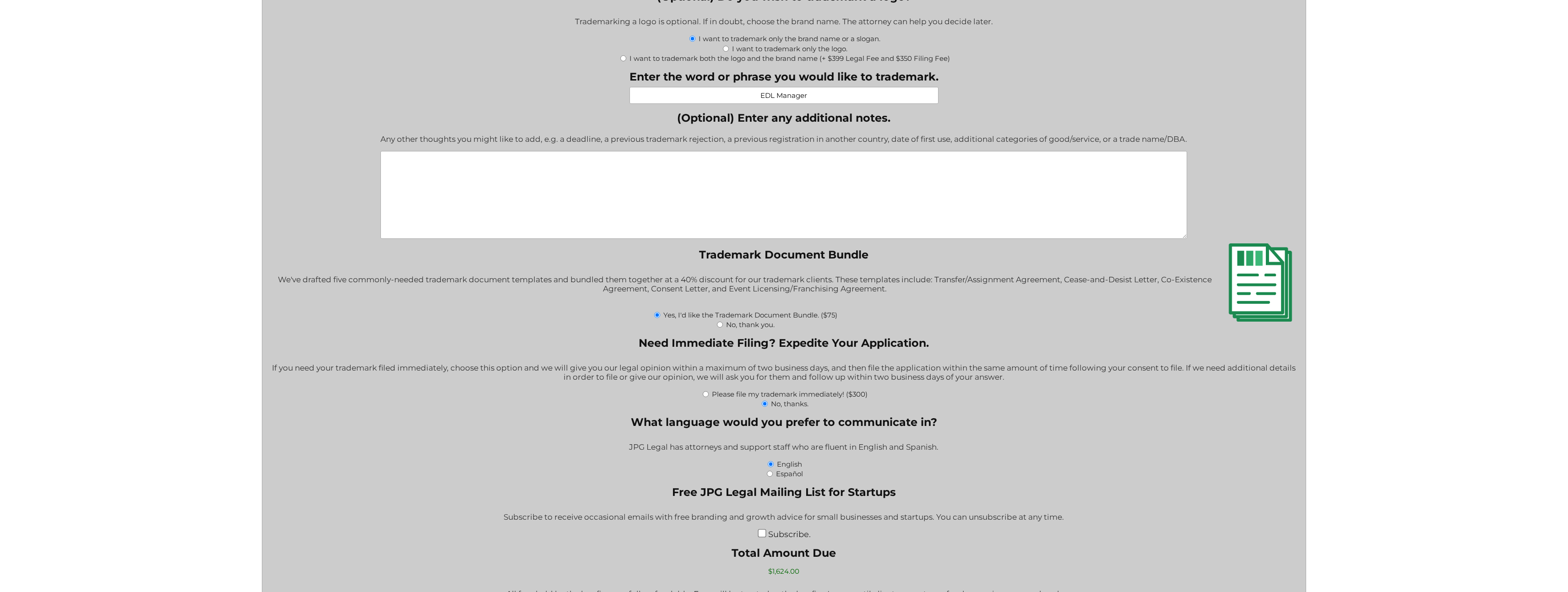
scroll to position [1214, 0]
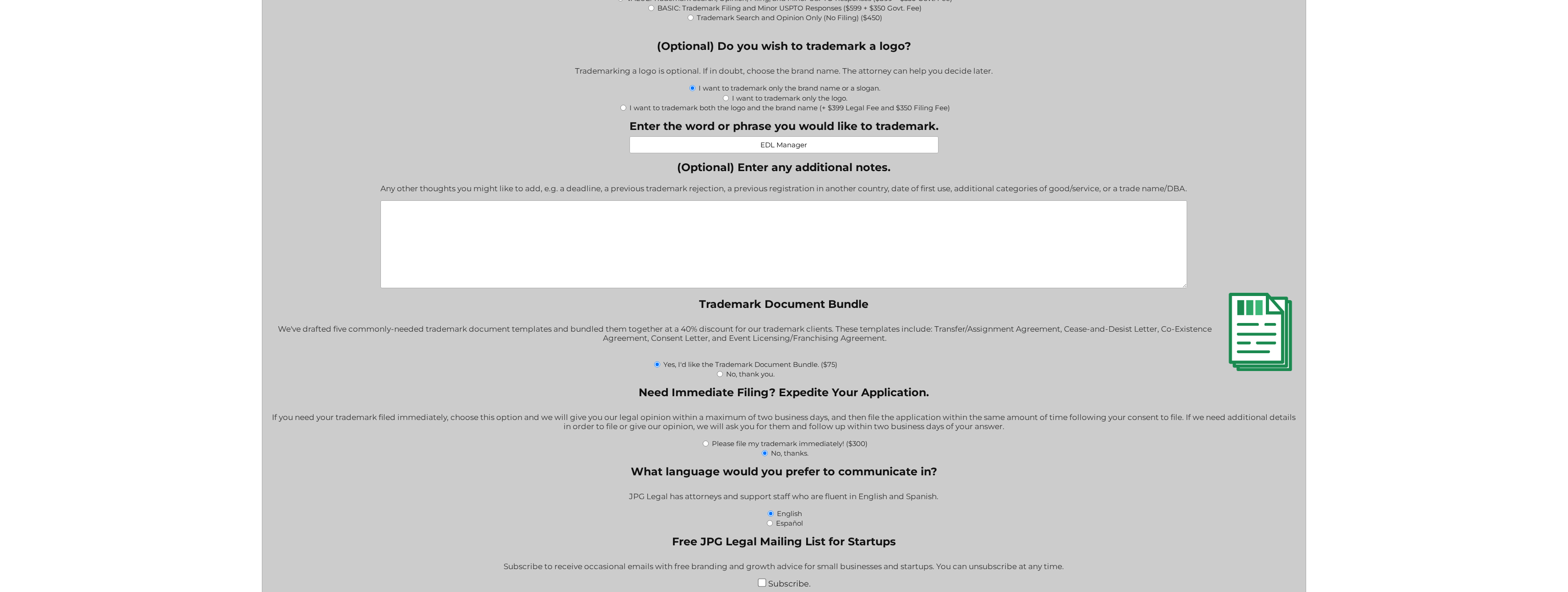
click at [788, 264] on textarea "(Optional) Enter any additional notes." at bounding box center [783, 244] width 807 height 88
click at [808, 220] on textarea "I" at bounding box center [783, 244] width 807 height 88
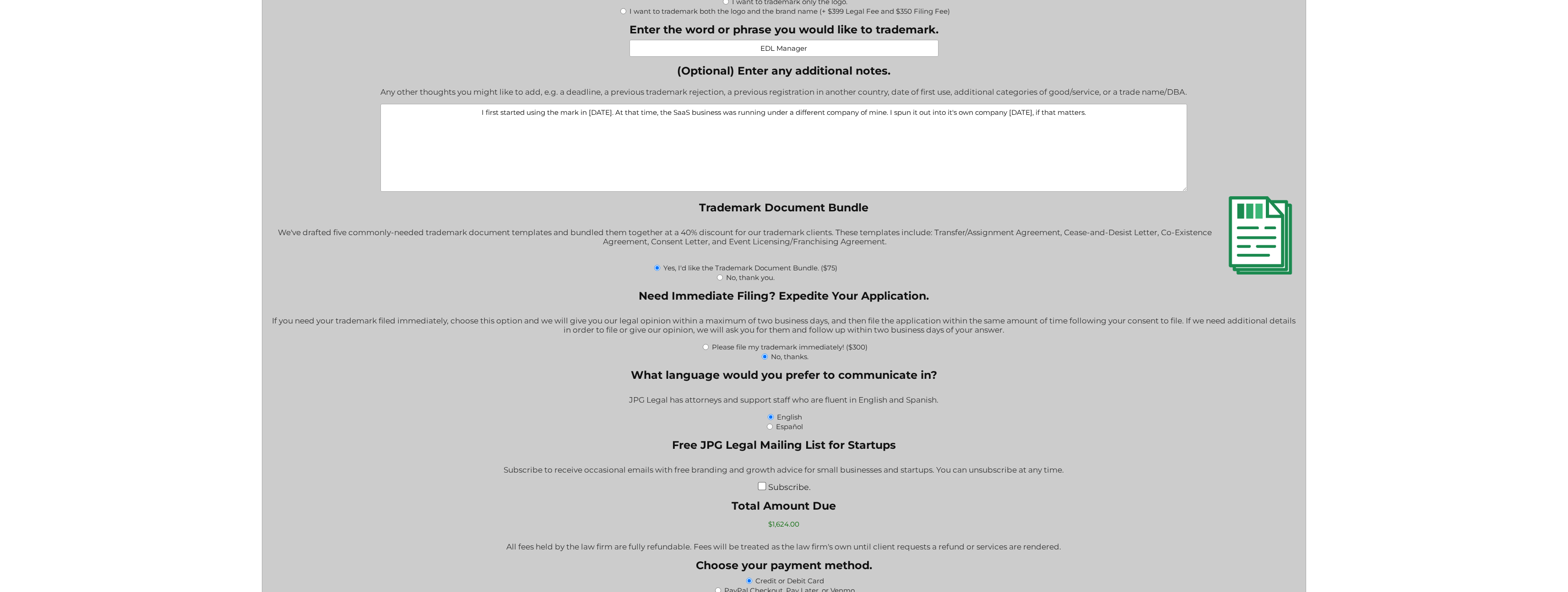
scroll to position [1319, 0]
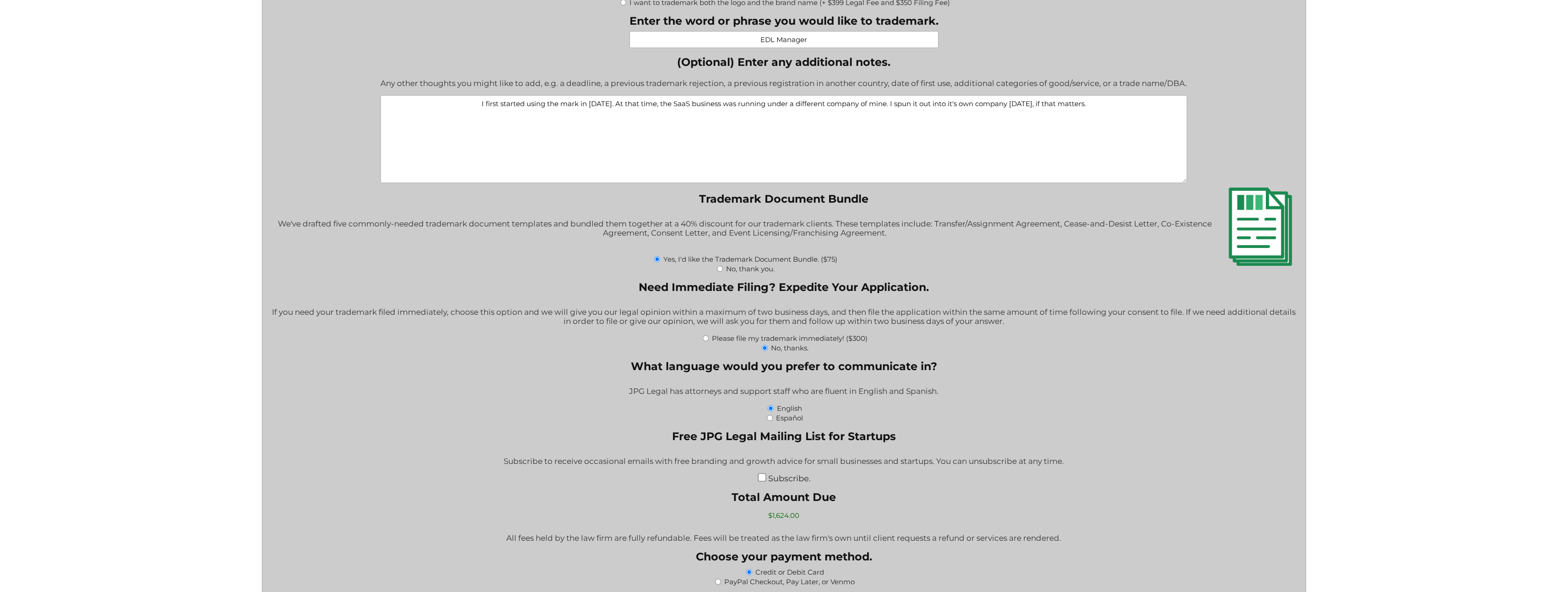
click at [1026, 160] on textarea "I first started using the mark in August 2021. At that time, the SaaS business …" at bounding box center [783, 139] width 807 height 88
click at [1044, 126] on textarea "I first started using the mark in August 2021. At that time, the SaaS business …" at bounding box center [783, 139] width 807 height 88
click at [1009, 120] on textarea "I first started using the mark in August 2021. At that time, the SaaS business …" at bounding box center [783, 139] width 807 height 88
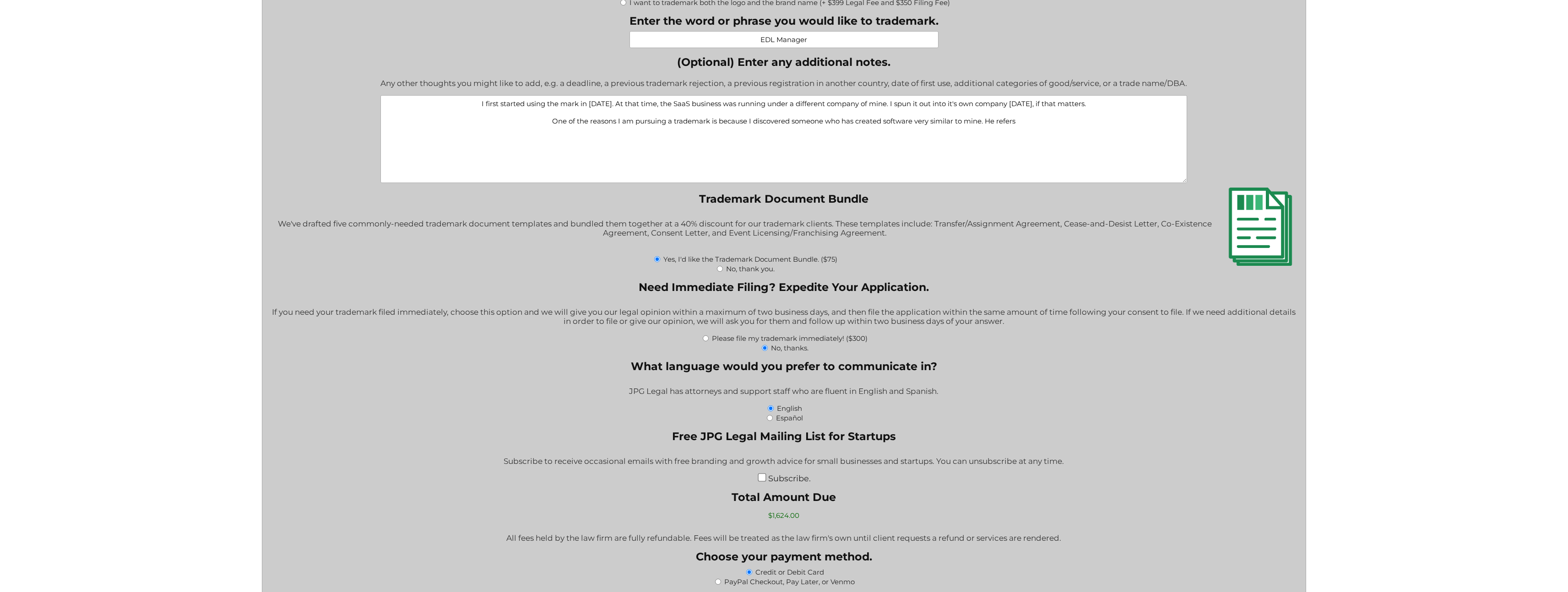
click at [1014, 123] on textarea "I first started using the mark in August 2021. At that time, the SaaS business …" at bounding box center [783, 139] width 807 height 88
click at [1010, 123] on textarea "I first started using the mark in August 2021. At that time, the SaaS business …" at bounding box center [783, 139] width 807 height 88
paste textarea "EDL-Manager2.0"
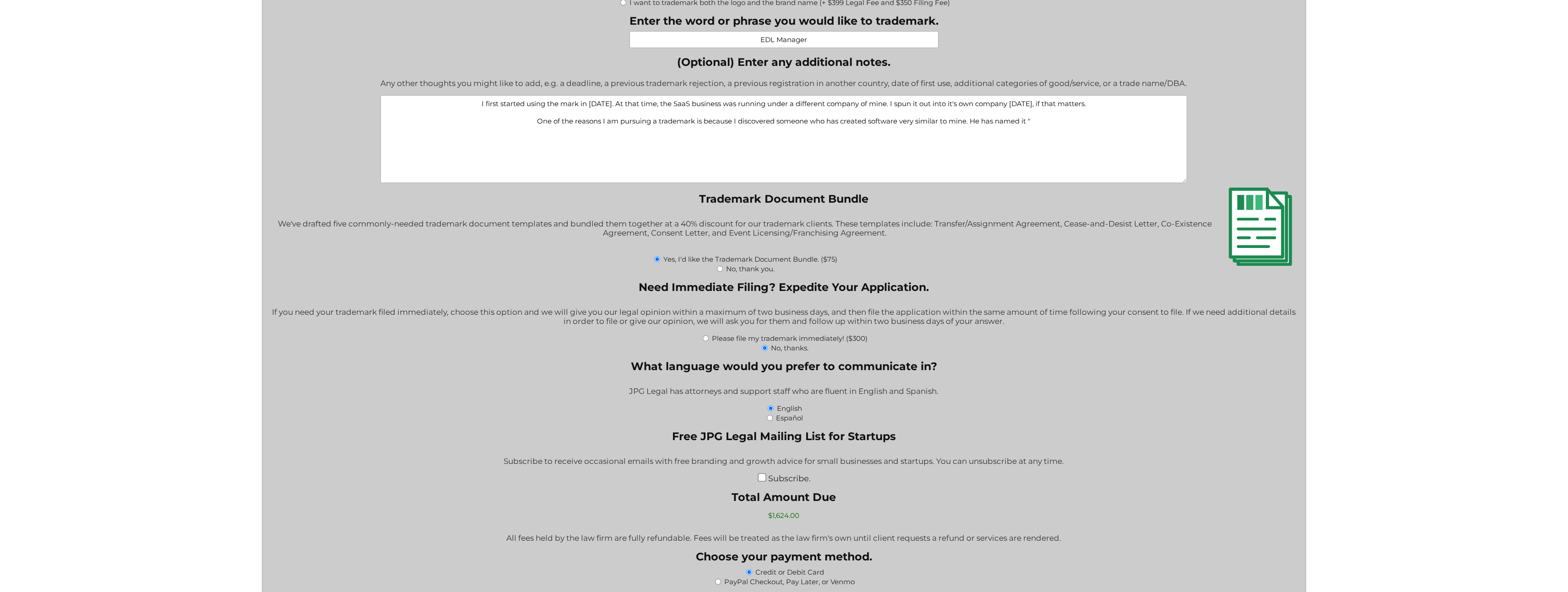
paste textarea "EDL-Manager2.0"
click at [1092, 120] on textarea "I first started using the mark in August 2021. At that time, the SaaS business …" at bounding box center [783, 139] width 807 height 88
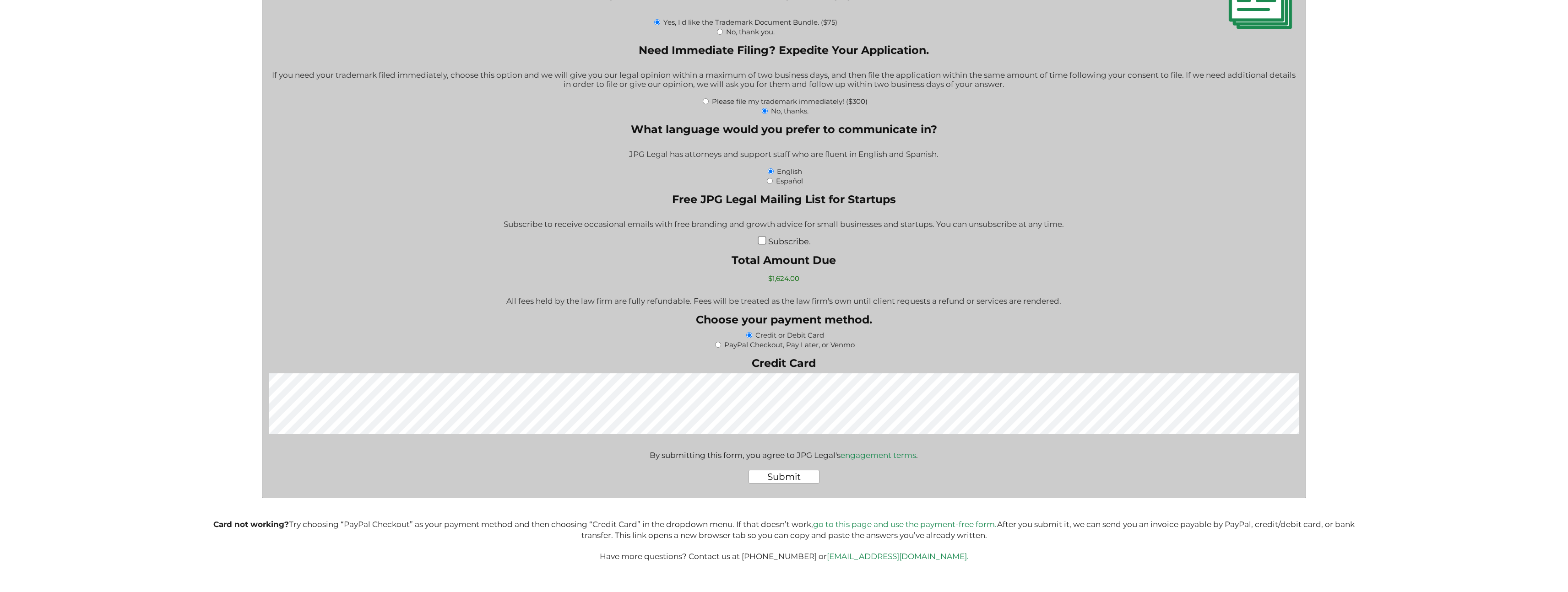
scroll to position [1559, 0]
type textarea "I first started using the mark in August 2021. At that time, the SaaS business …"
click at [801, 475] on input "Submit" at bounding box center [784, 475] width 71 height 13
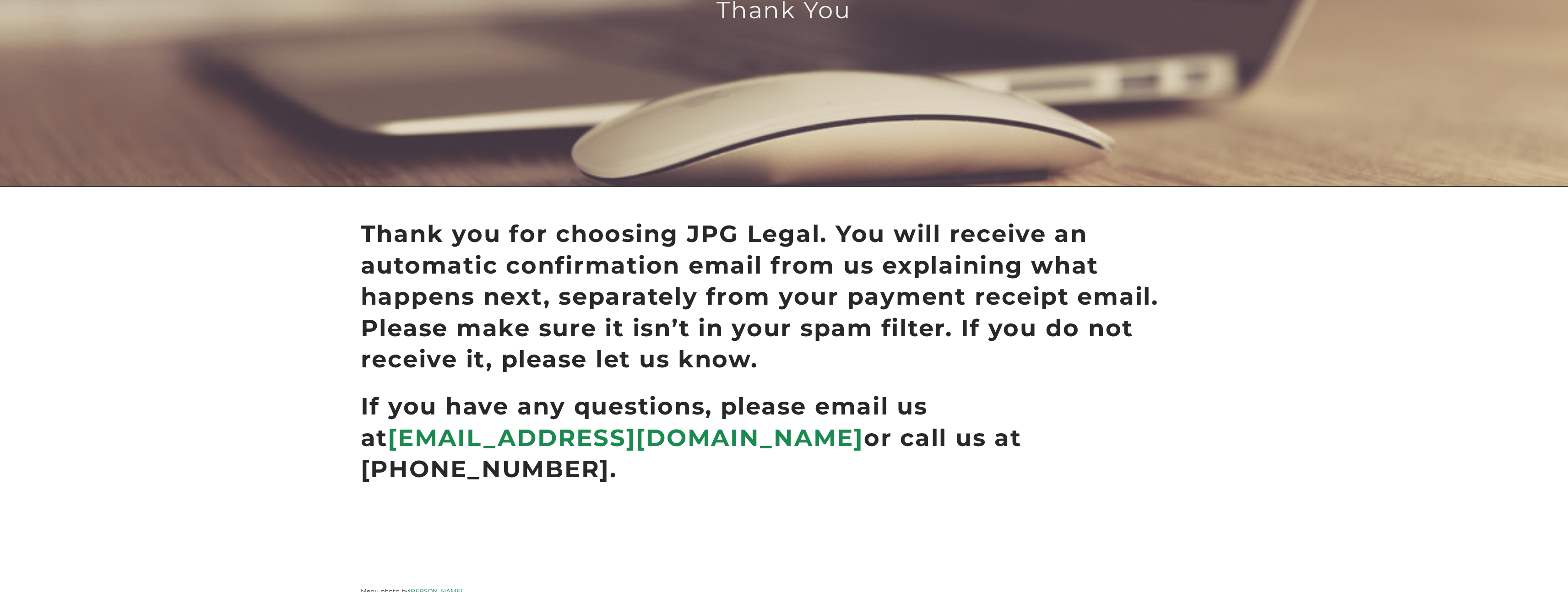
scroll to position [172, 0]
